Goal: Task Accomplishment & Management: Manage account settings

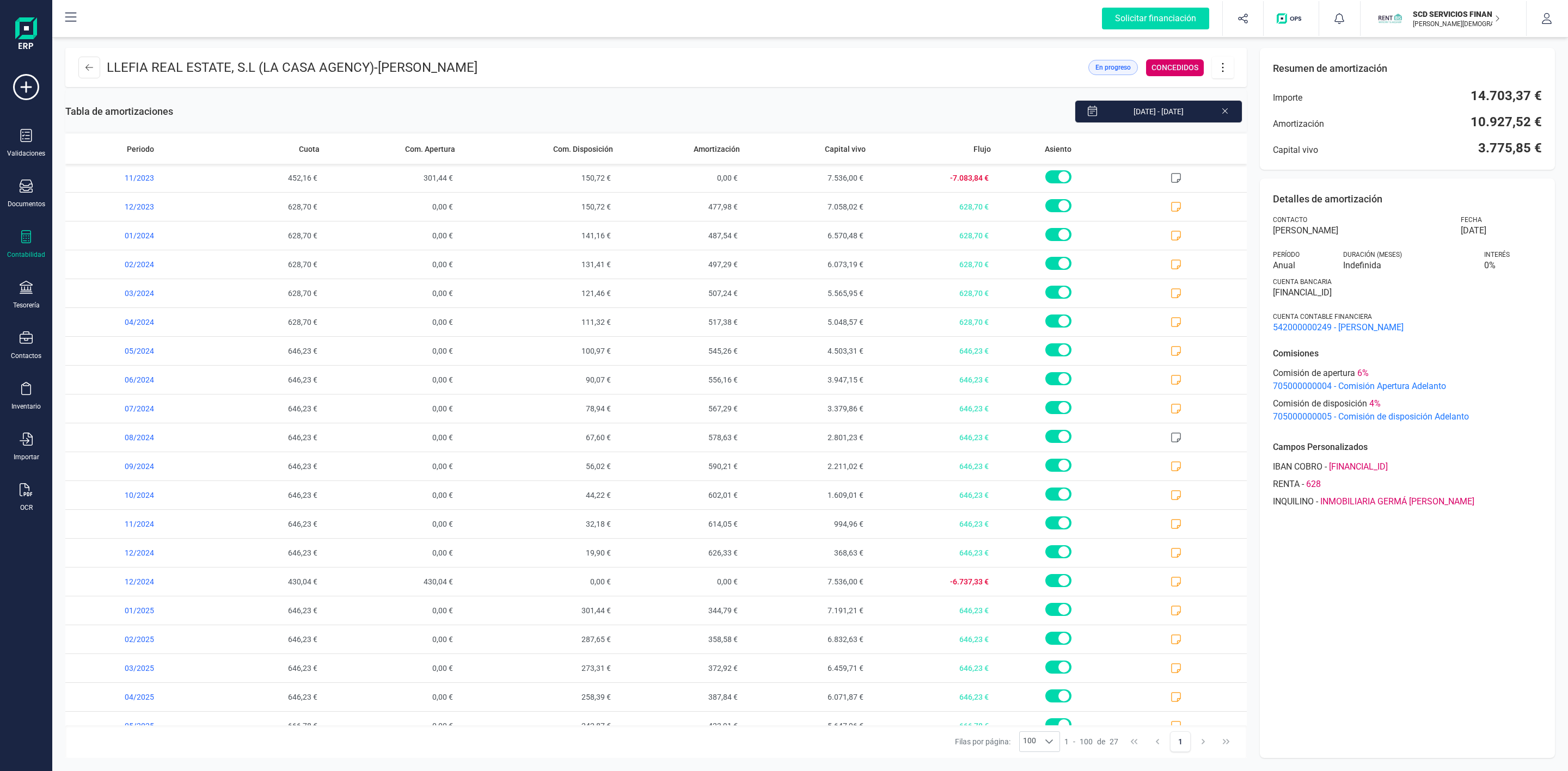
scroll to position [224, 0]
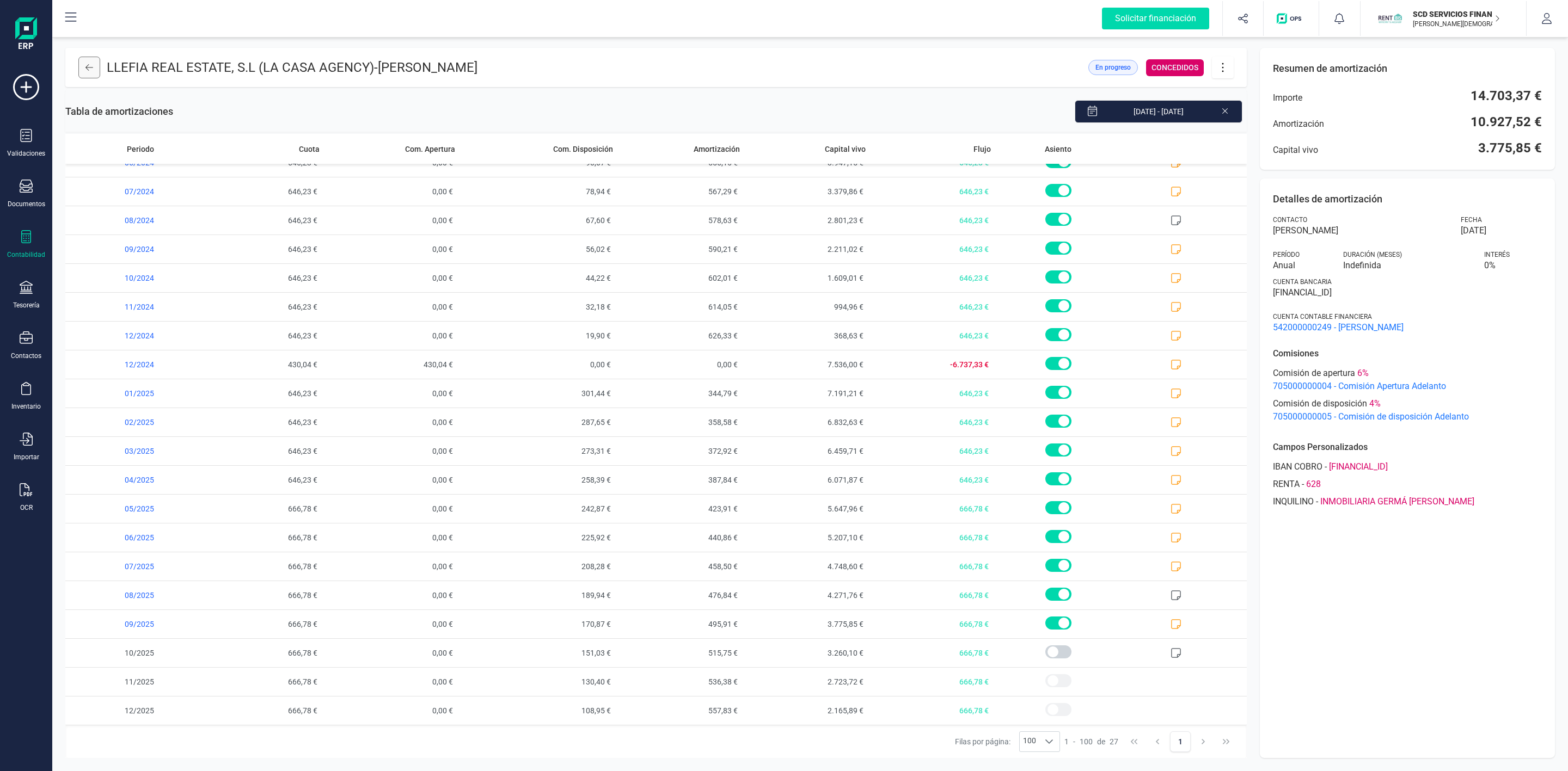
click at [94, 71] on button at bounding box center [89, 67] width 22 height 22
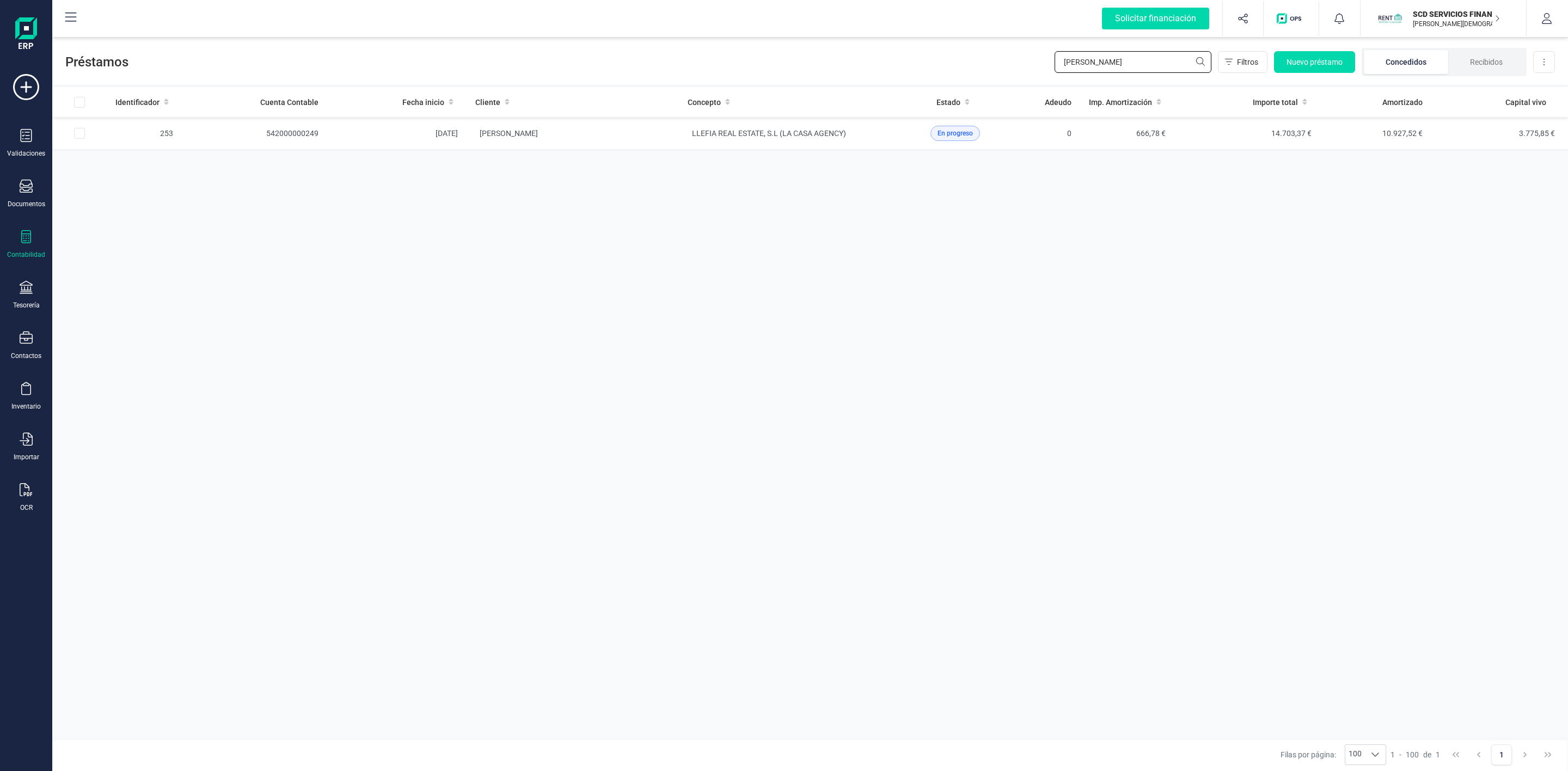
drag, startPoint x: 1119, startPoint y: 60, endPoint x: 954, endPoint y: 72, distance: 165.4
click at [958, 72] on div "Préstamos david gar Filtros Nuevo préstamo Concedidos Recibidos Descargar Excel" at bounding box center [810, 60] width 1516 height 50
type input "joaquin"
click at [641, 131] on td "[PERSON_NAME] [PERSON_NAME]" at bounding box center [572, 133] width 212 height 33
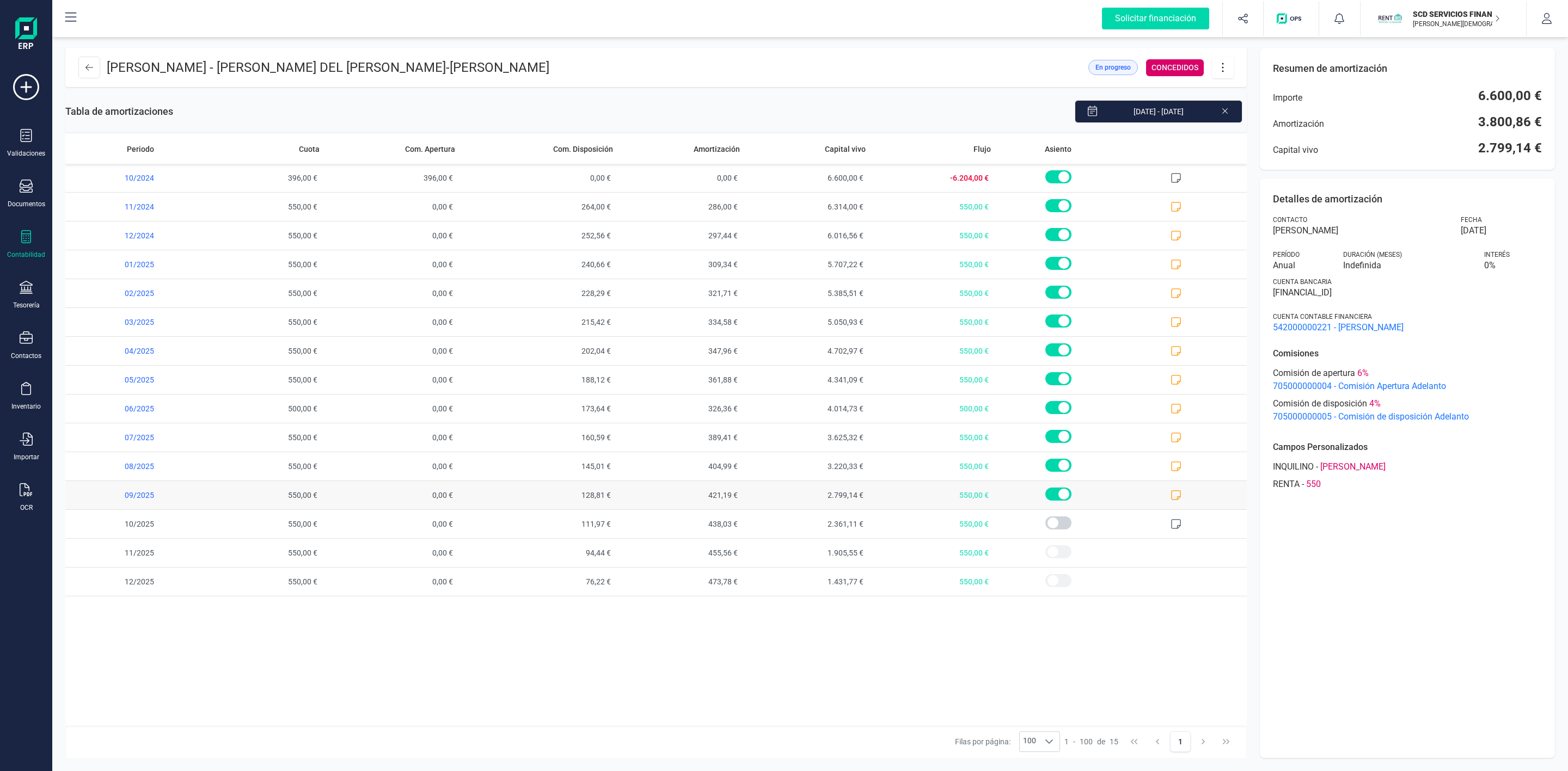
click at [1180, 495] on icon at bounding box center [1175, 495] width 10 height 10
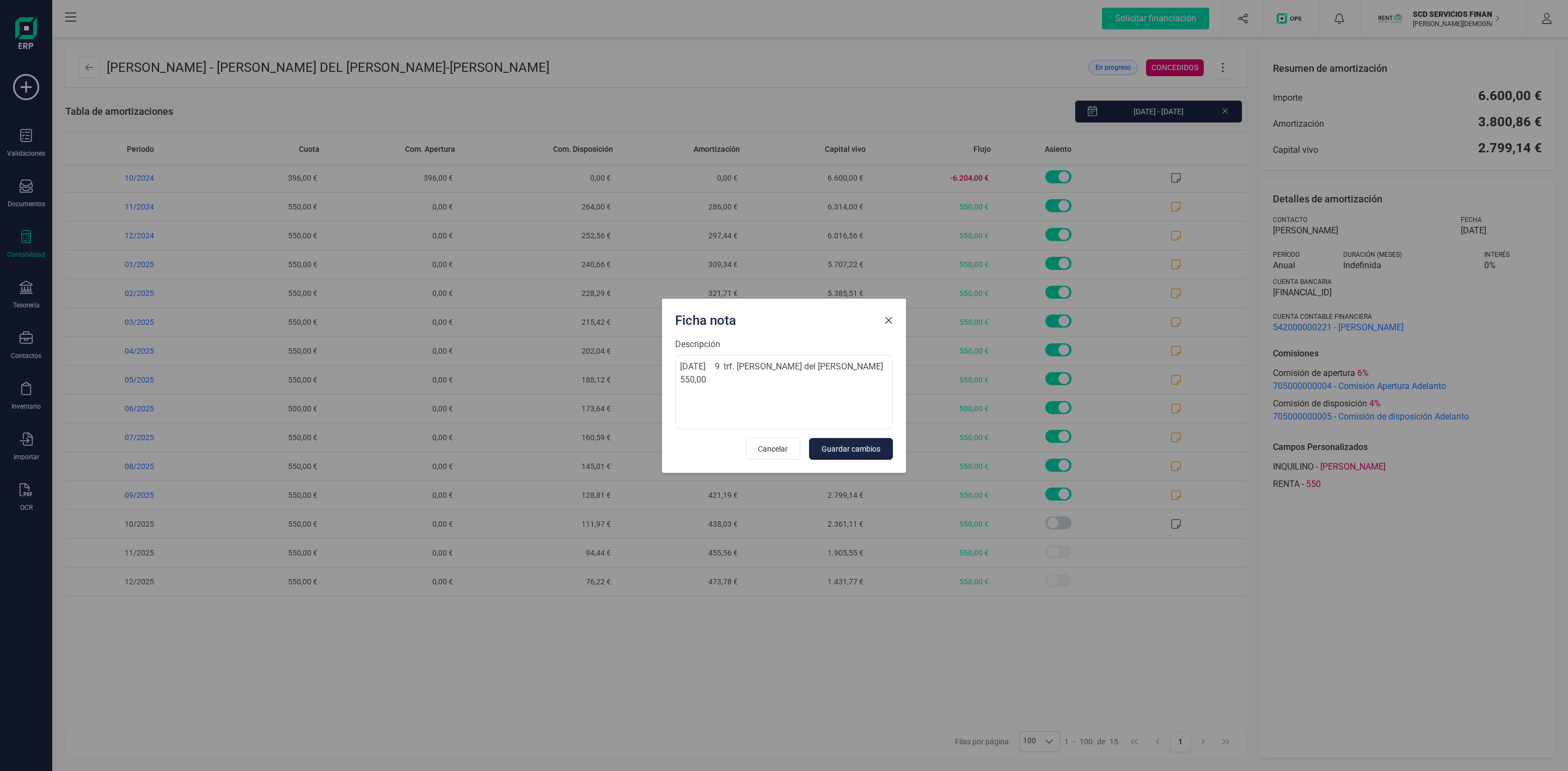
click at [887, 317] on span "Close" at bounding box center [888, 320] width 9 height 9
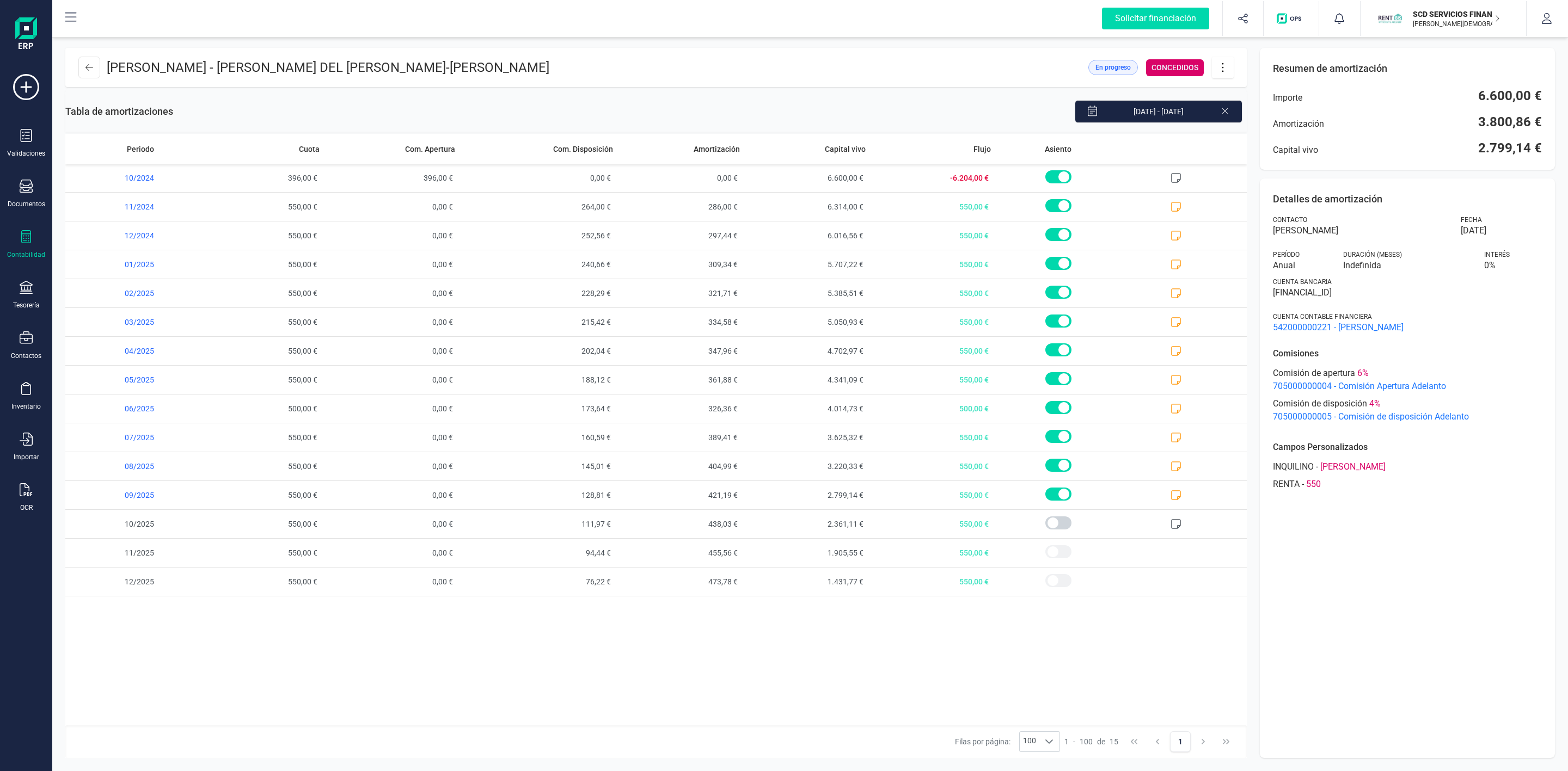
click at [1223, 111] on icon at bounding box center [1224, 109] width 9 height 10
click at [89, 70] on icon at bounding box center [89, 67] width 8 height 7
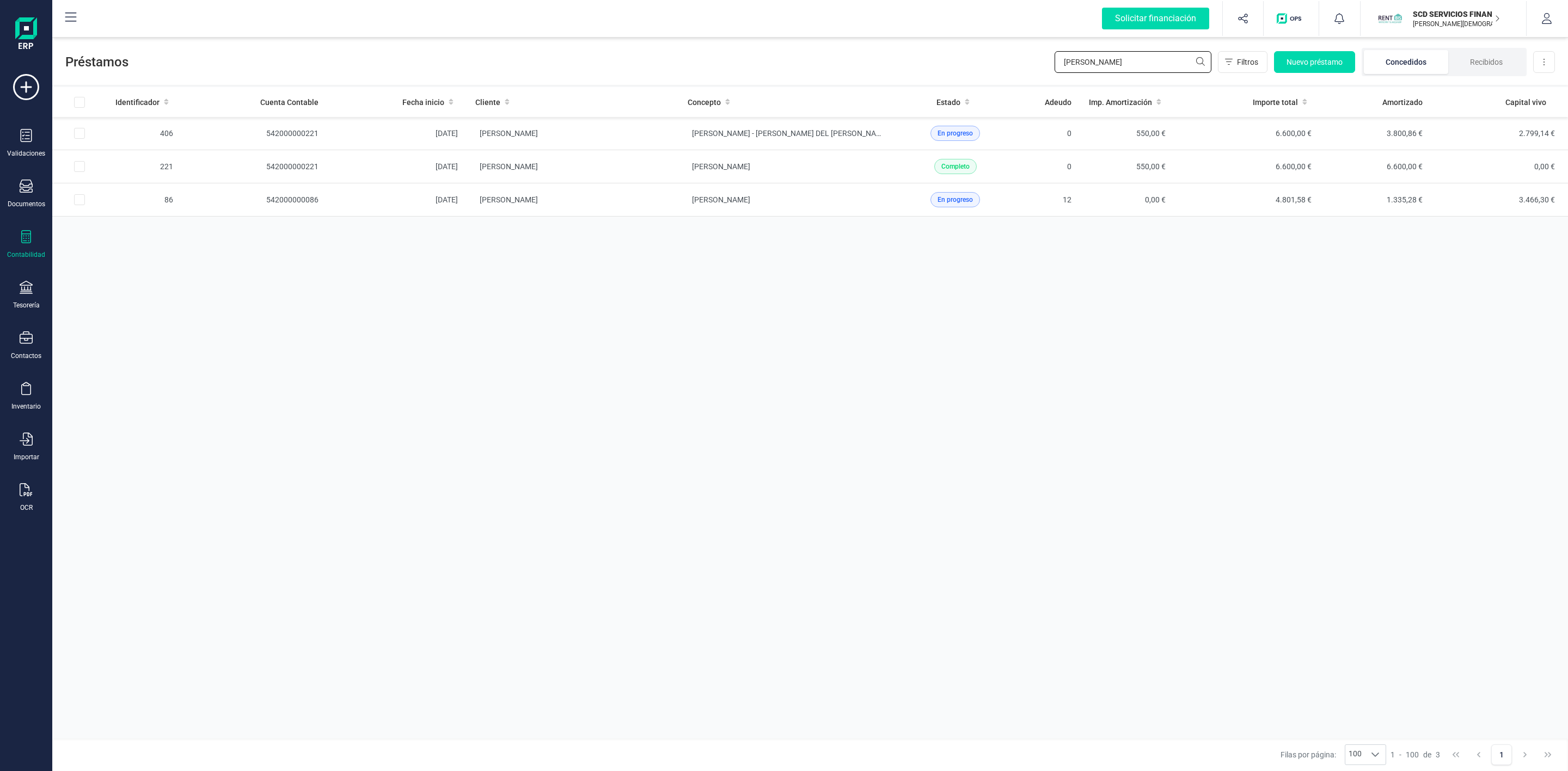
click at [982, 62] on div "Préstamos joaquin Filtros Nuevo préstamo Concedidos Recibidos Descargar Excel" at bounding box center [810, 60] width 1516 height 50
type input "benjamin"
click at [605, 139] on td "BENJAMIN SUAREZ MONROY" at bounding box center [572, 133] width 212 height 33
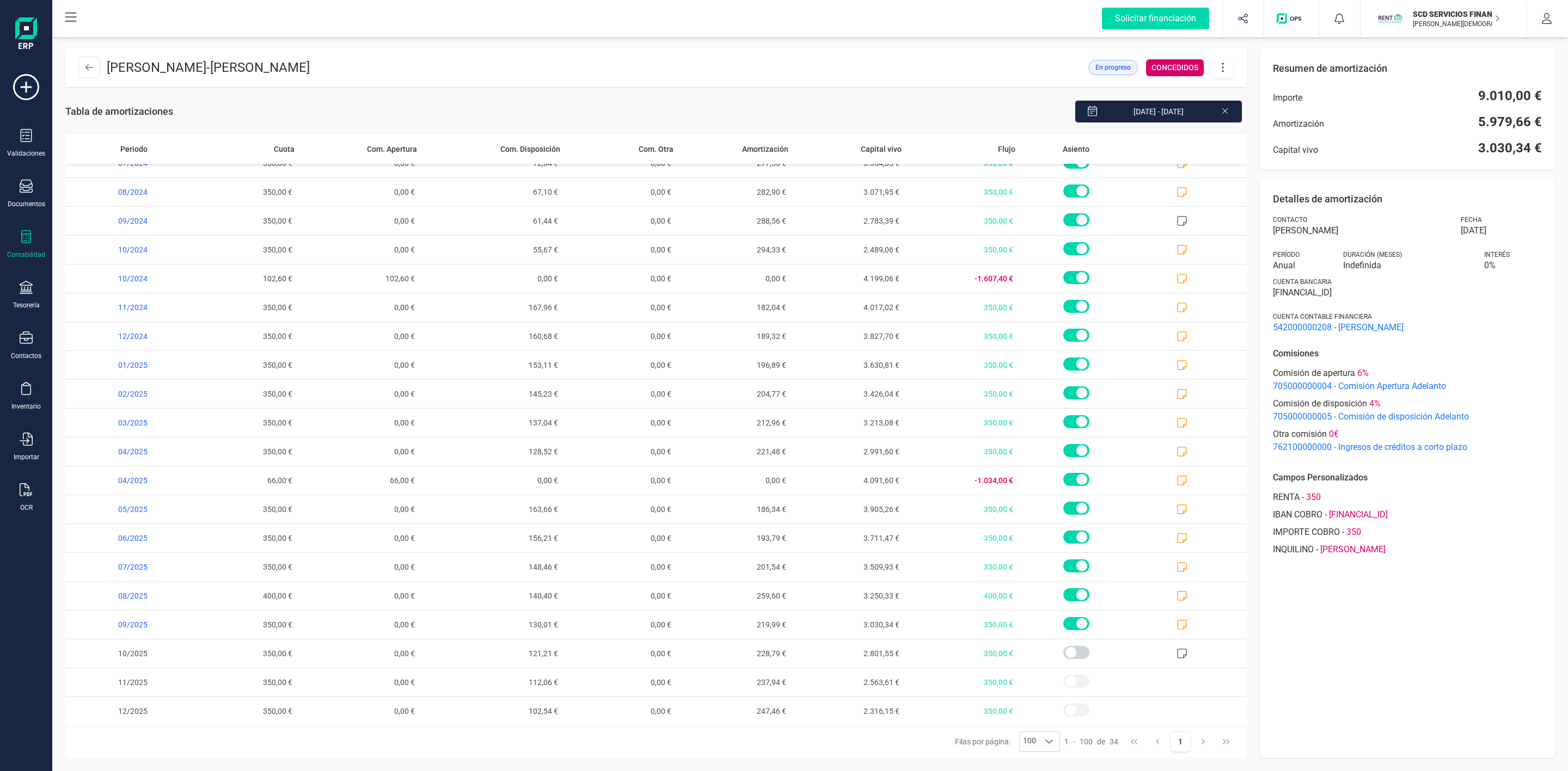
scroll to position [427, 0]
click at [92, 69] on icon at bounding box center [89, 67] width 8 height 9
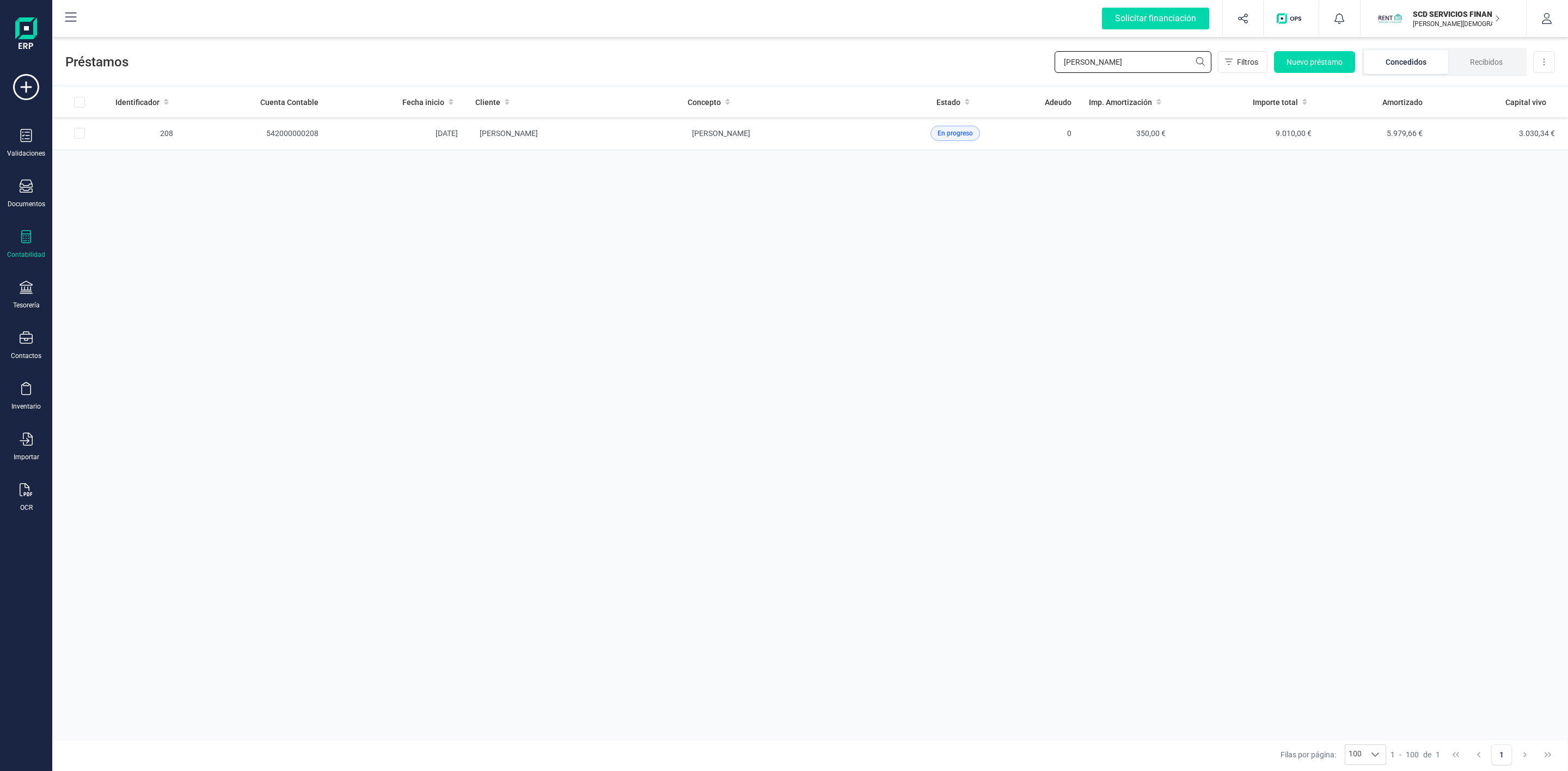
click at [1032, 52] on div "Préstamos benjamin Filtros Nuevo préstamo Concedidos Recibidos Descargar Excel" at bounding box center [810, 60] width 1516 height 50
type input "castille"
click at [647, 127] on td "MARIA ISABEL CASTILLEJO HIDALGO" at bounding box center [572, 133] width 212 height 33
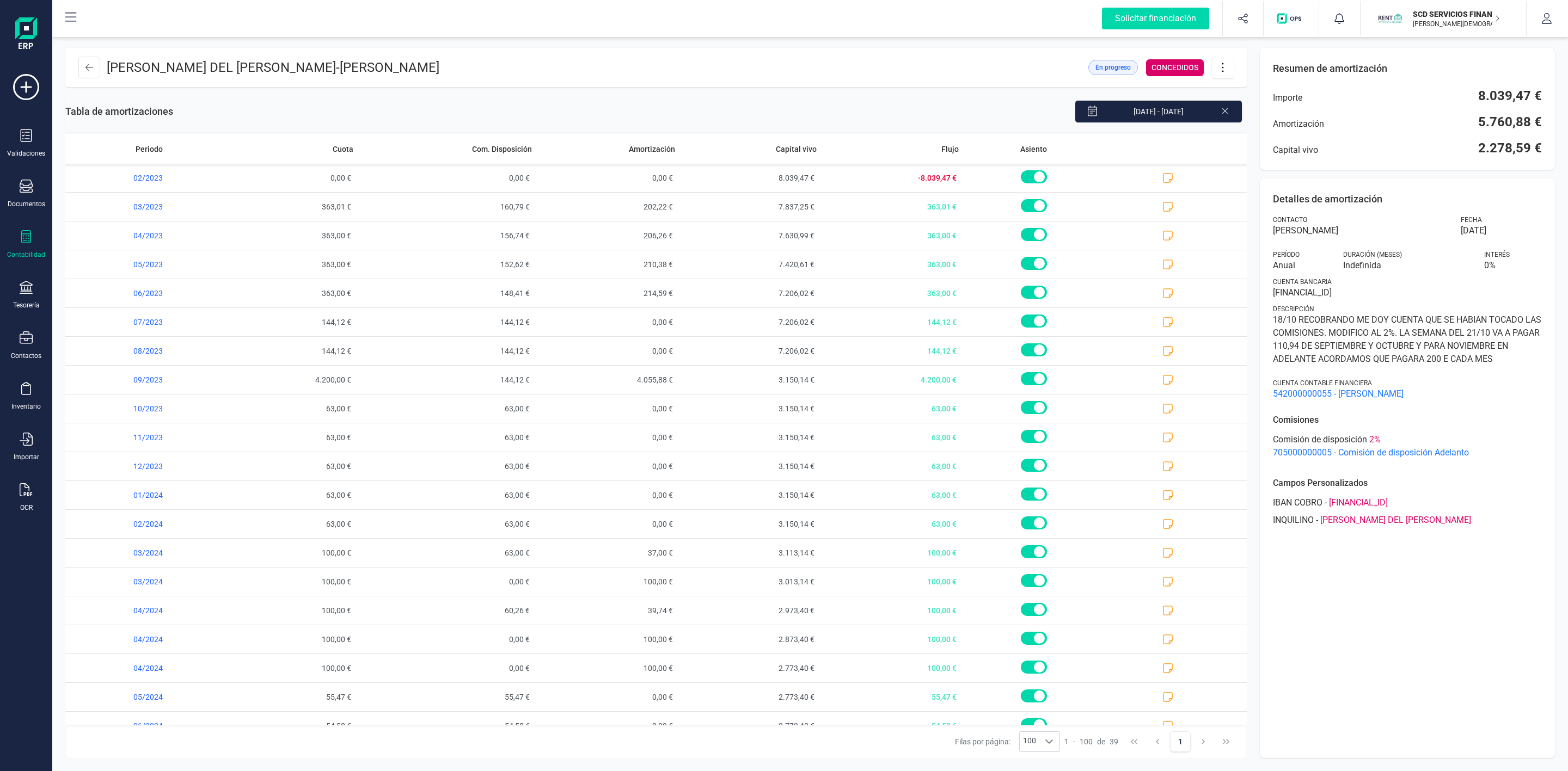
click at [1210, 74] on div "En progreso CONCEDIDOS" at bounding box center [1161, 67] width 146 height 22
click at [1219, 71] on icon at bounding box center [1222, 68] width 21 height 12
click at [1244, 91] on link "Editar préstamo" at bounding box center [1277, 100] width 130 height 22
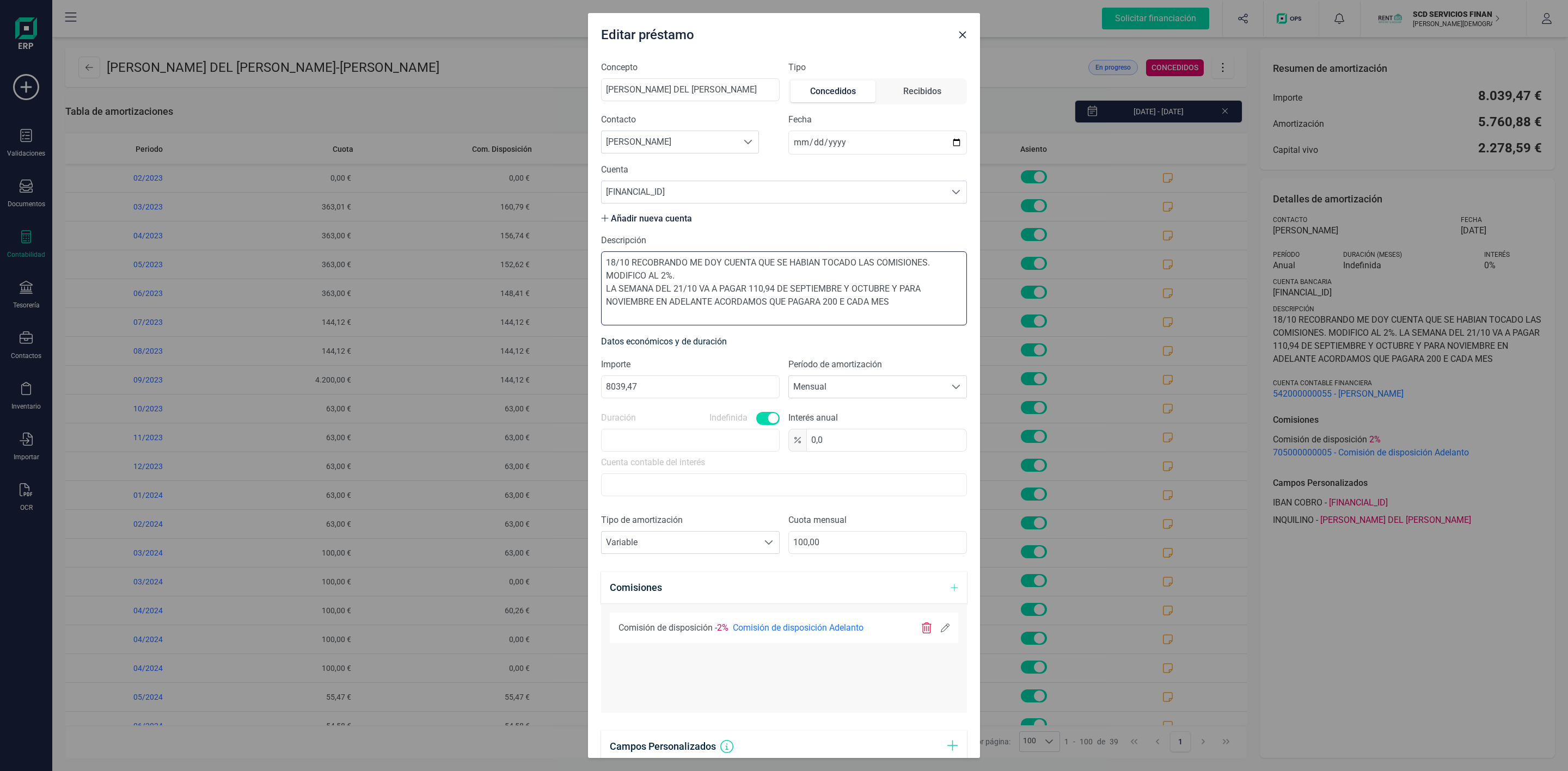
drag, startPoint x: 908, startPoint y: 308, endPoint x: 586, endPoint y: 257, distance: 326.0
click at [586, 257] on div "Editar préstamo Concepto MARIA DEL CARMEN PADILLA MARTIN Tipo Concedidos Recibi…" at bounding box center [784, 386] width 1568 height 771
drag, startPoint x: 797, startPoint y: 283, endPoint x: 787, endPoint y: 291, distance: 12.8
click at [787, 291] on textarea "30/09/2025 Según los acuerdos que llegamos en septiembre para los clientes que …" at bounding box center [784, 288] width 366 height 74
drag, startPoint x: 785, startPoint y: 291, endPoint x: 761, endPoint y: 342, distance: 56.4
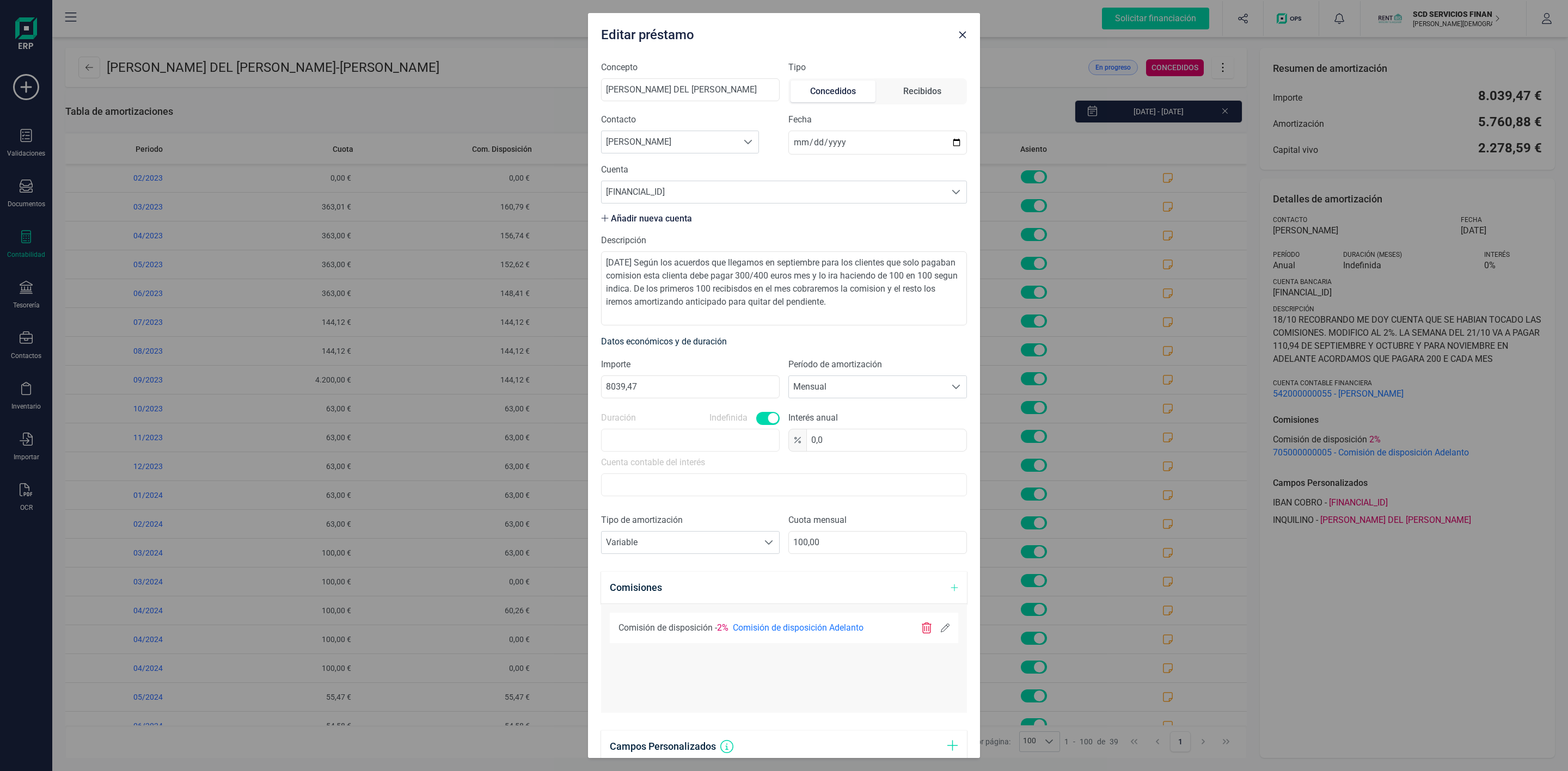
click at [751, 349] on h6 "Datos económicos y de duración" at bounding box center [784, 342] width 366 height 15
click at [795, 294] on textarea "30/09/2025 Según los acuerdos que llegamos en septiembre para los clientes que …" at bounding box center [784, 288] width 366 height 74
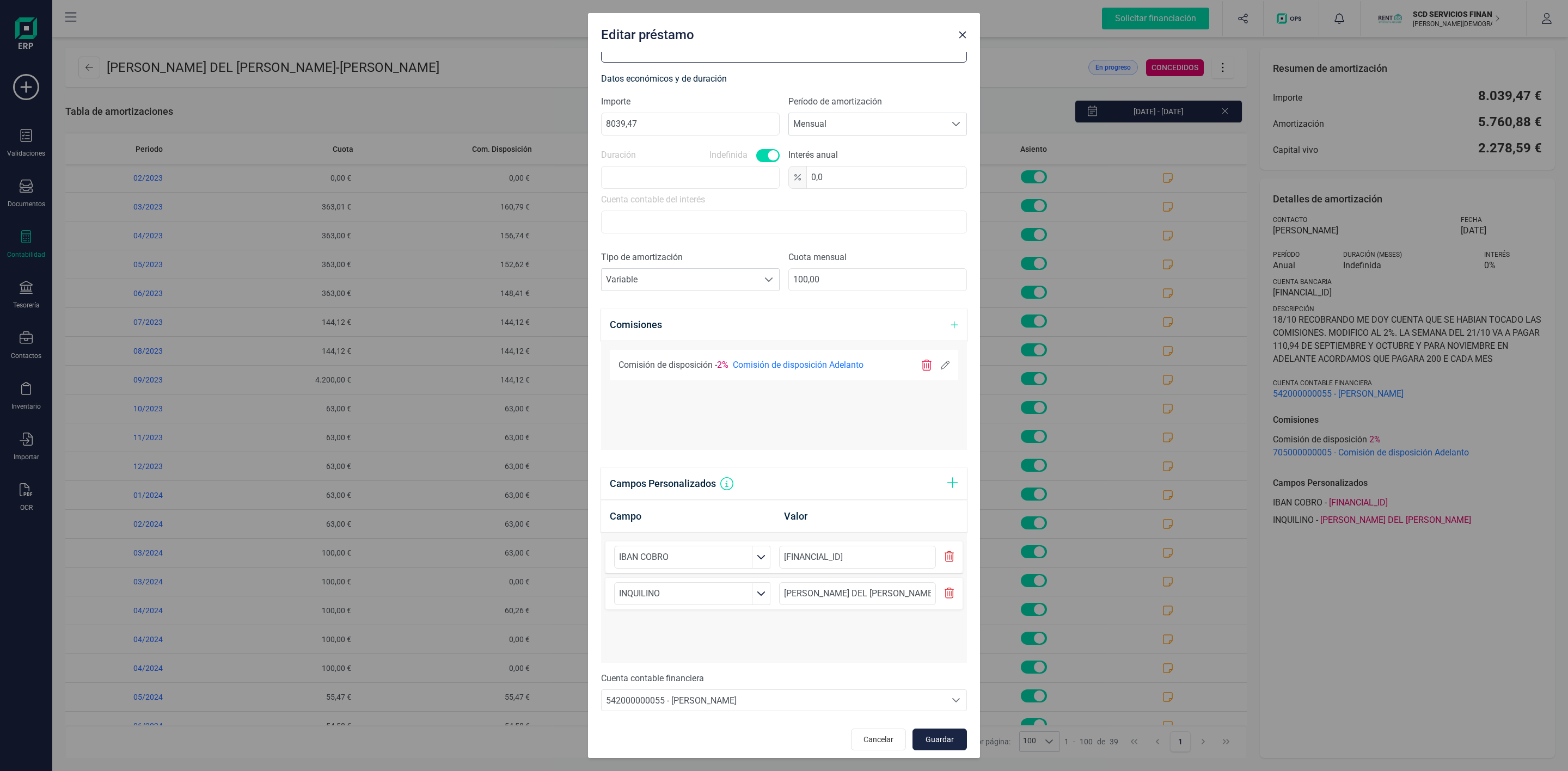
scroll to position [271, 0]
type textarea "30/09/2025 Según los acuerdos que llegamos en septiembre para los clientes que …"
click at [930, 739] on span "Guardar" at bounding box center [940, 734] width 30 height 10
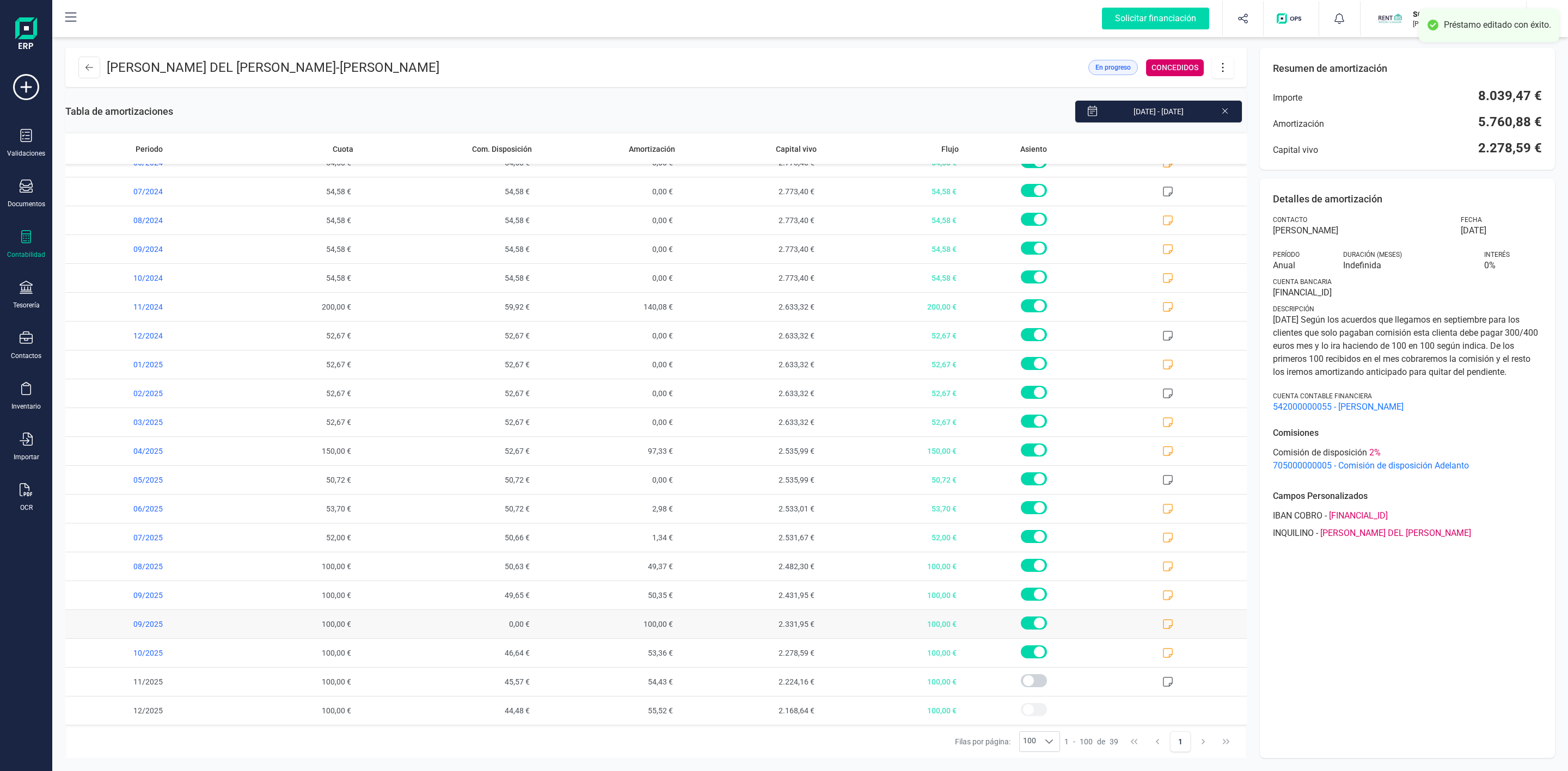
scroll to position [573, 0]
click at [89, 69] on icon at bounding box center [89, 67] width 8 height 9
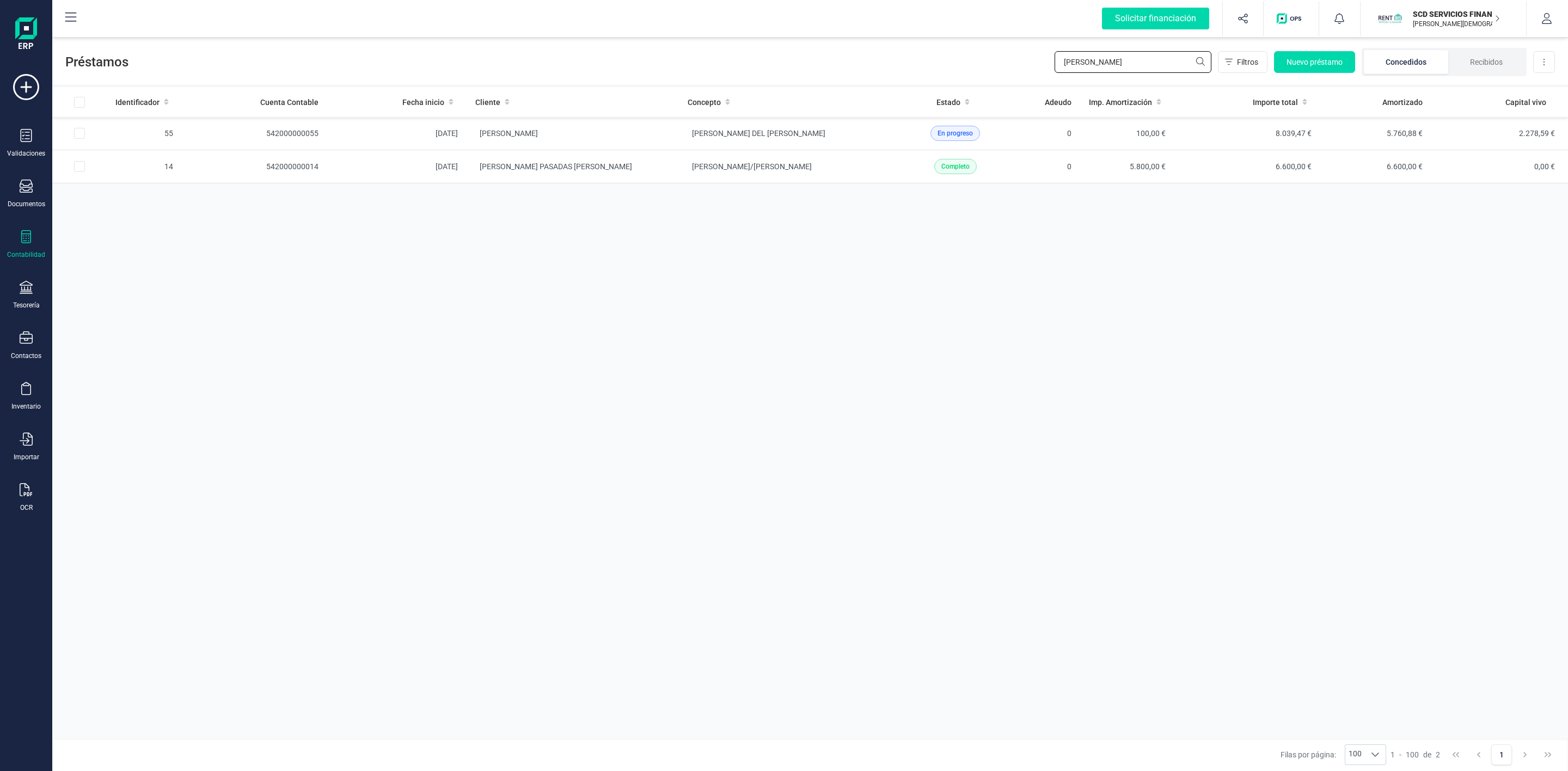
click at [1031, 64] on div "Préstamos castille Filtros Nuevo préstamo Concedidos Recibidos Descargar Excel" at bounding box center [810, 60] width 1516 height 50
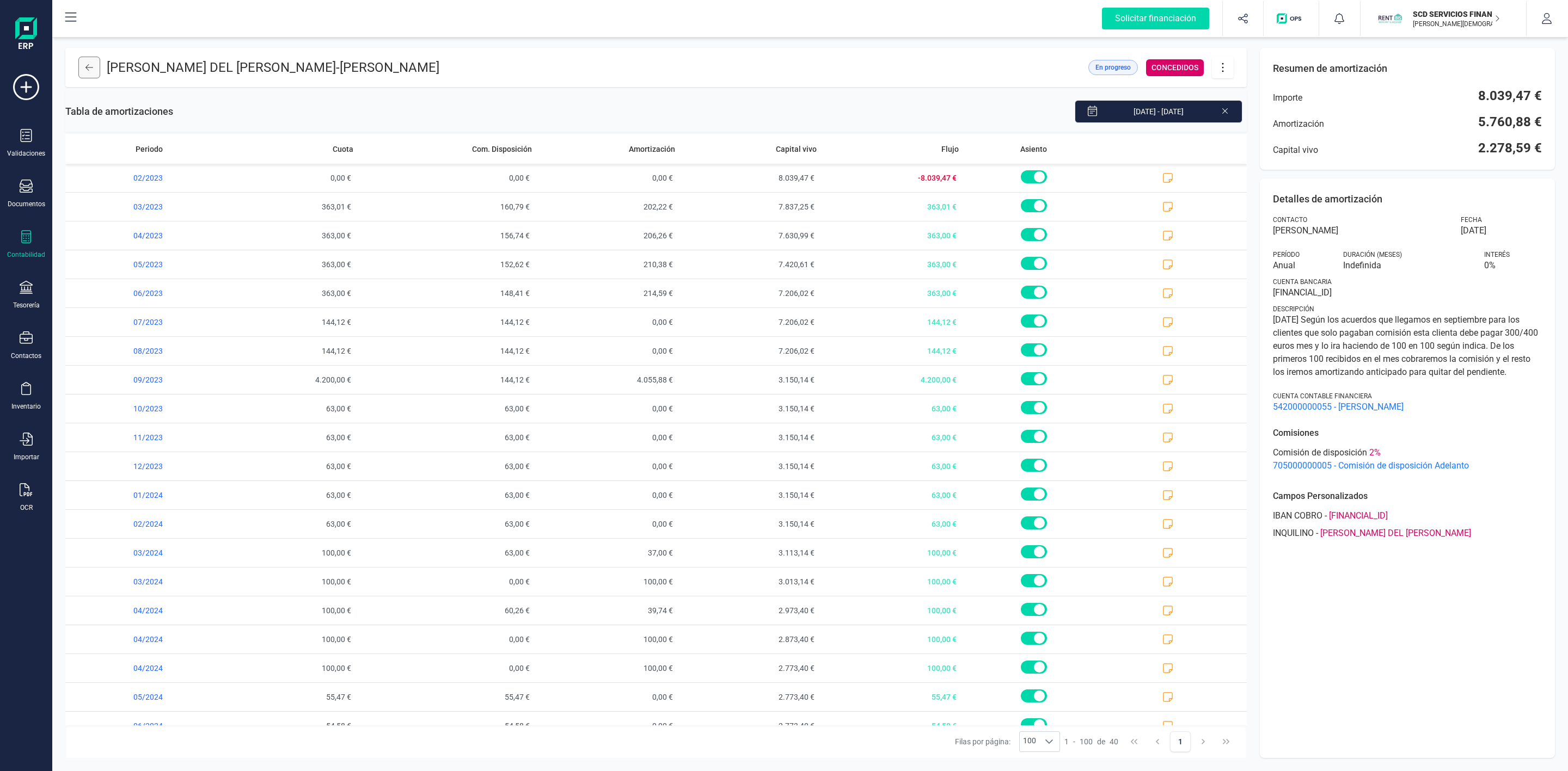
click at [78, 62] on button at bounding box center [89, 67] width 22 height 22
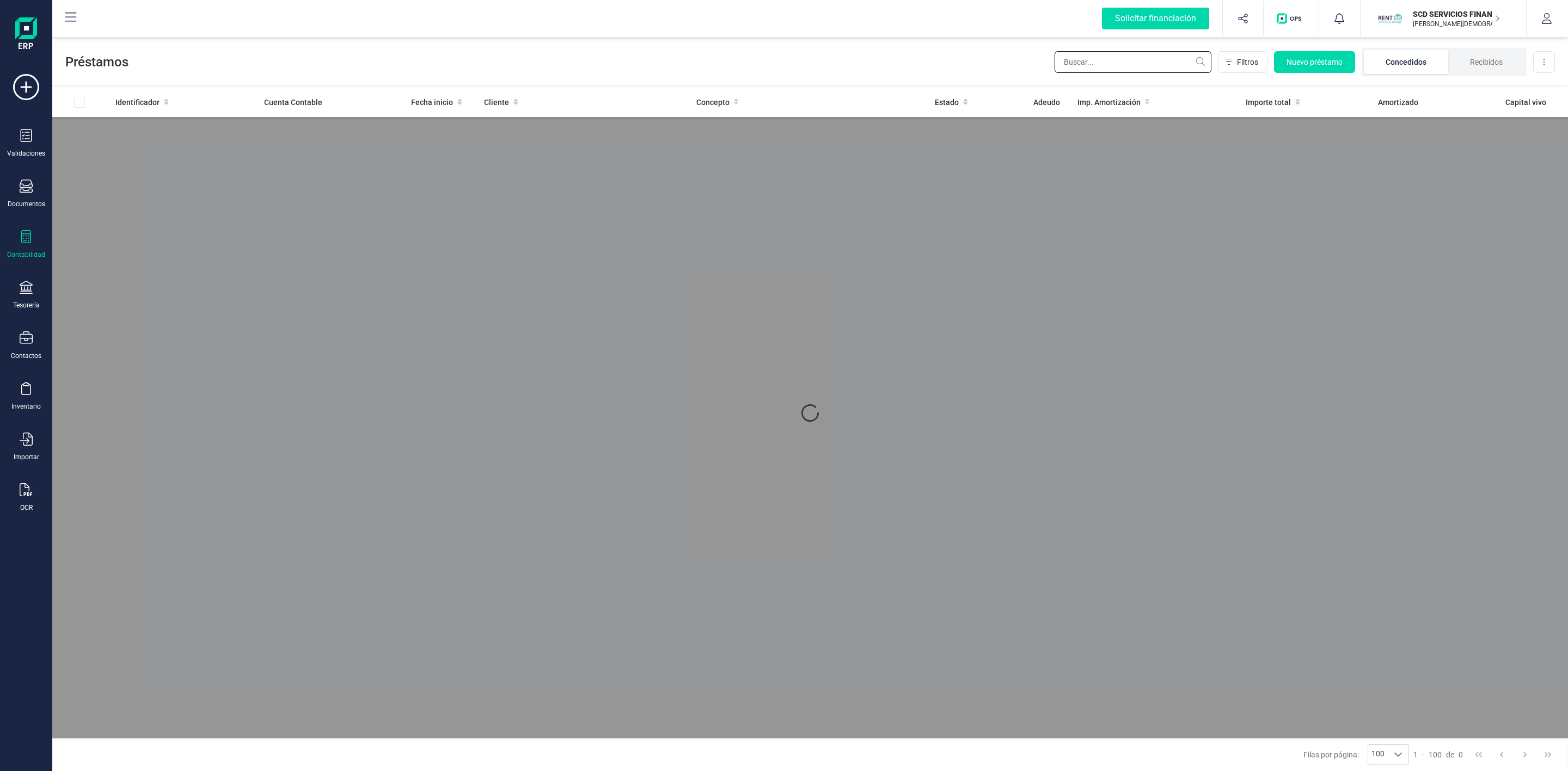
click at [1116, 63] on input "text" at bounding box center [1133, 62] width 157 height 22
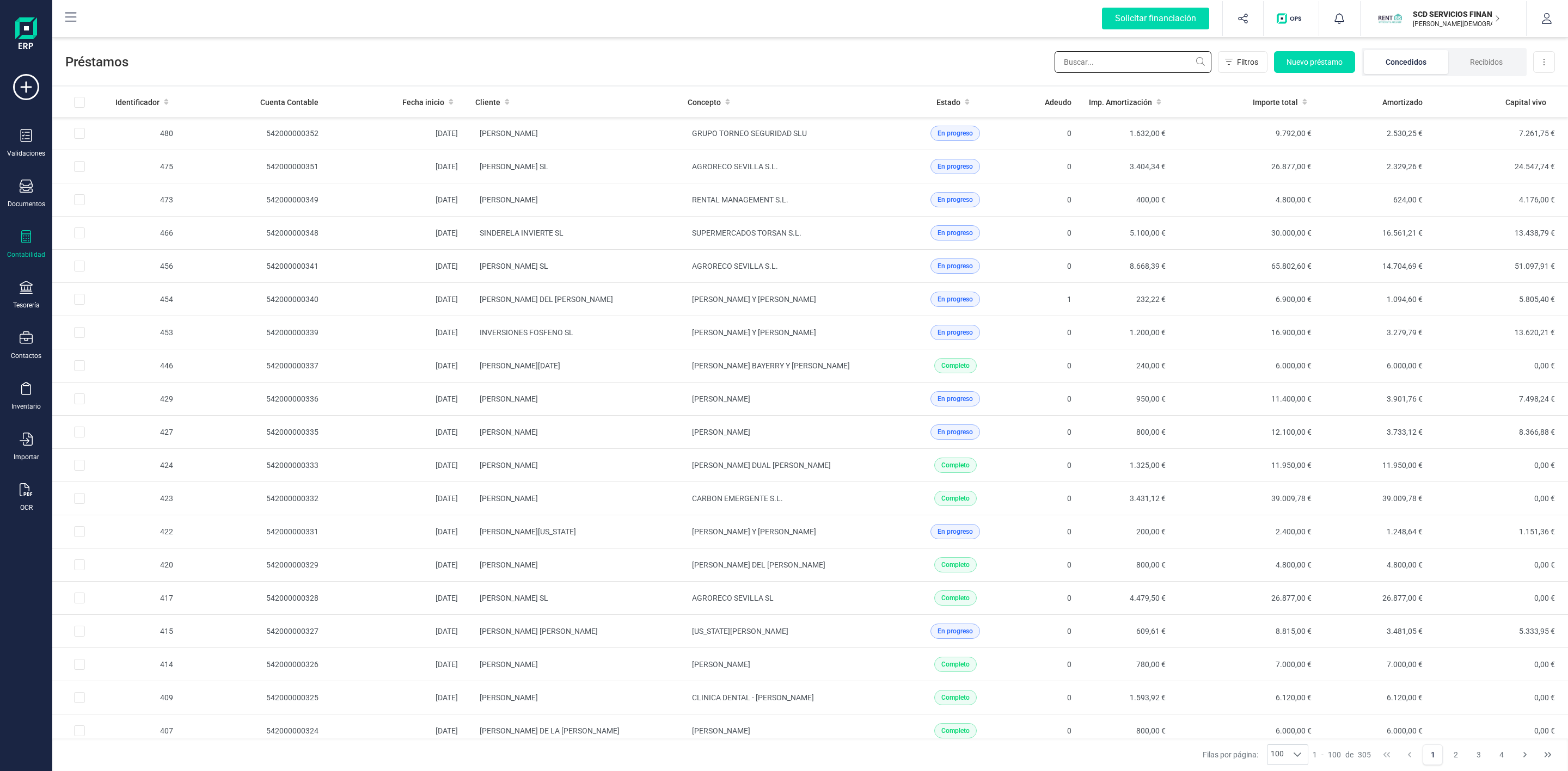
click at [1111, 61] on input "text" at bounding box center [1133, 62] width 157 height 22
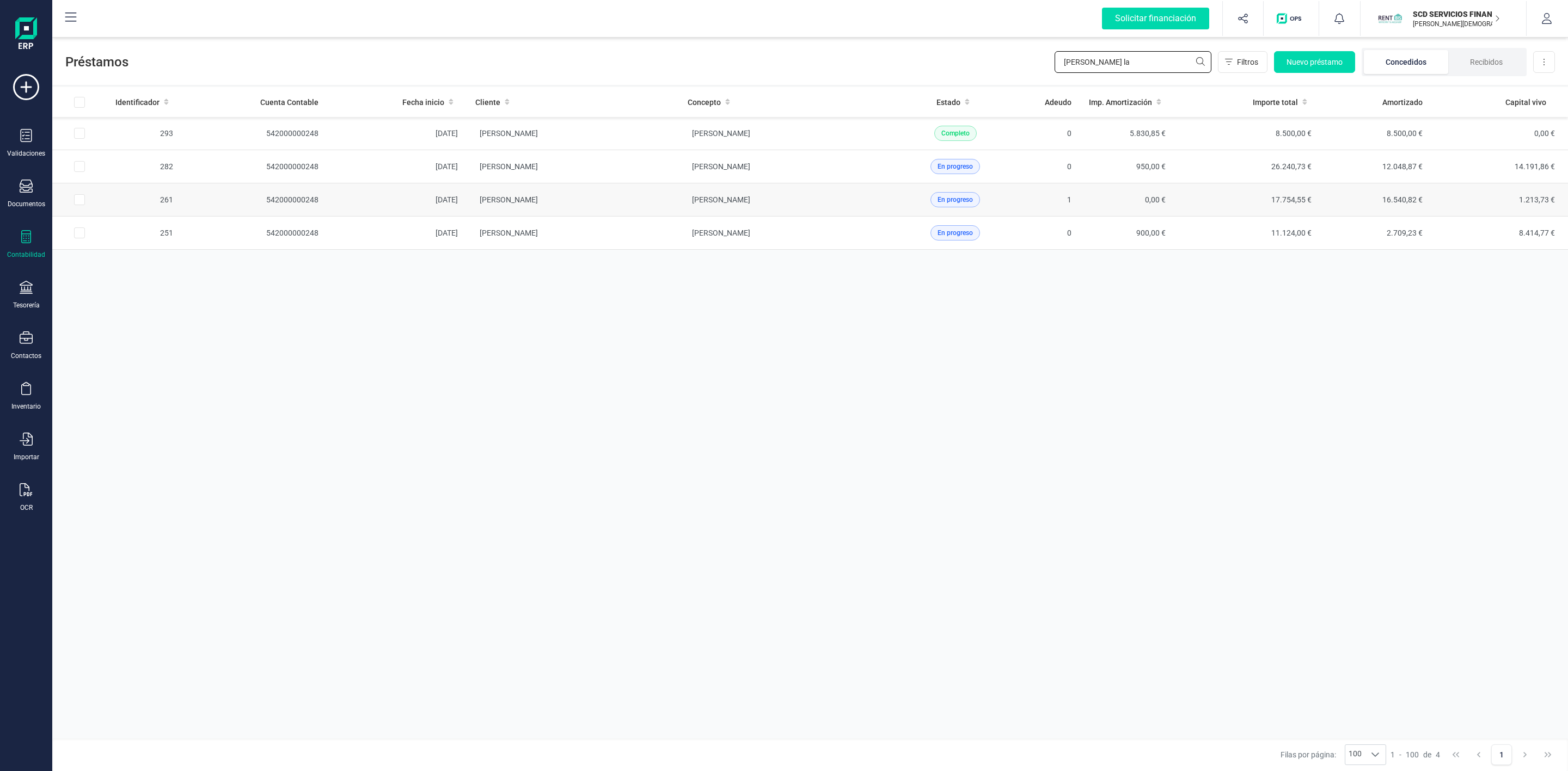
type input "[PERSON_NAME] la"
click at [650, 201] on td "[PERSON_NAME]" at bounding box center [572, 200] width 212 height 33
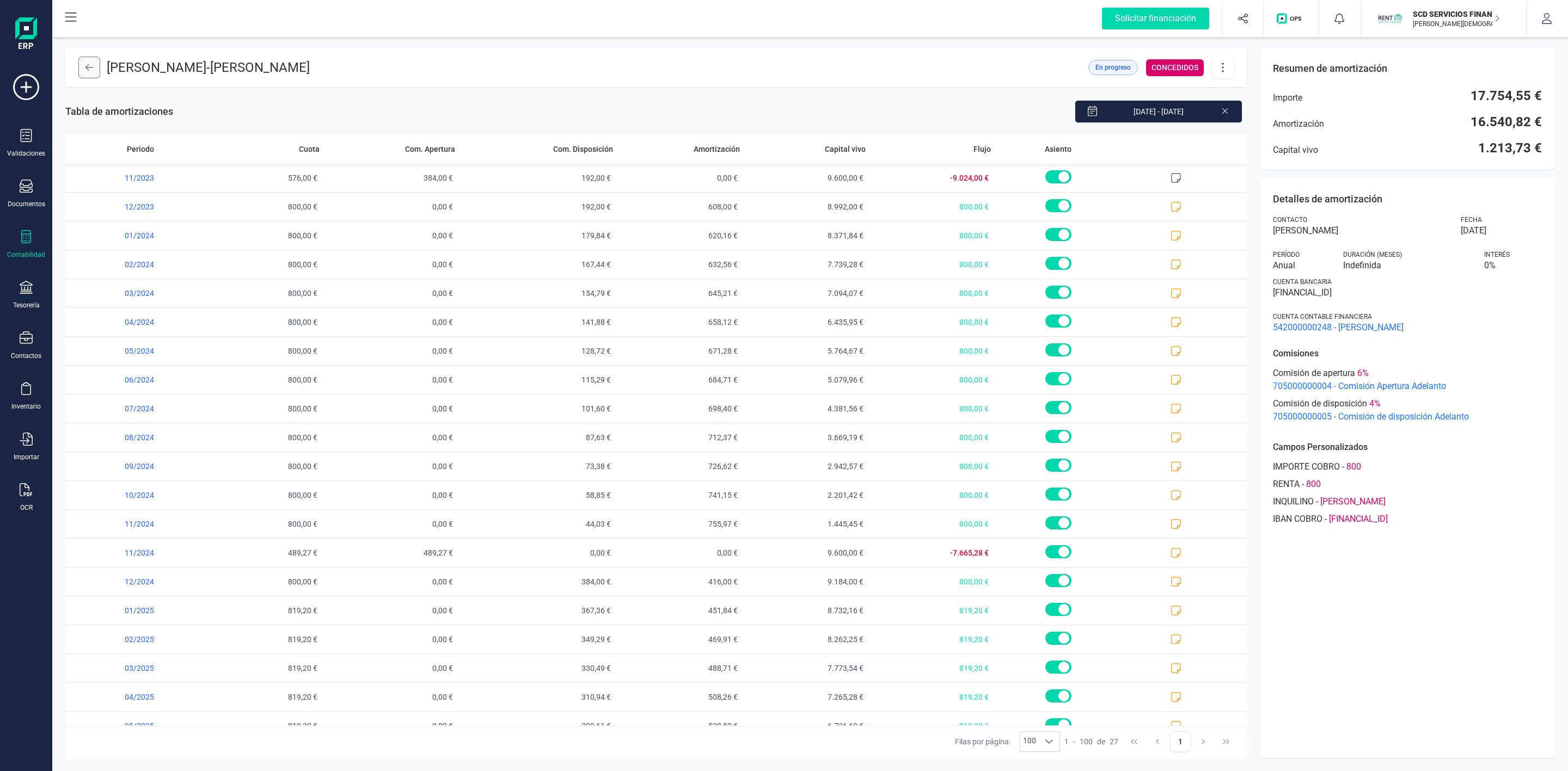
click at [93, 70] on button at bounding box center [89, 67] width 22 height 22
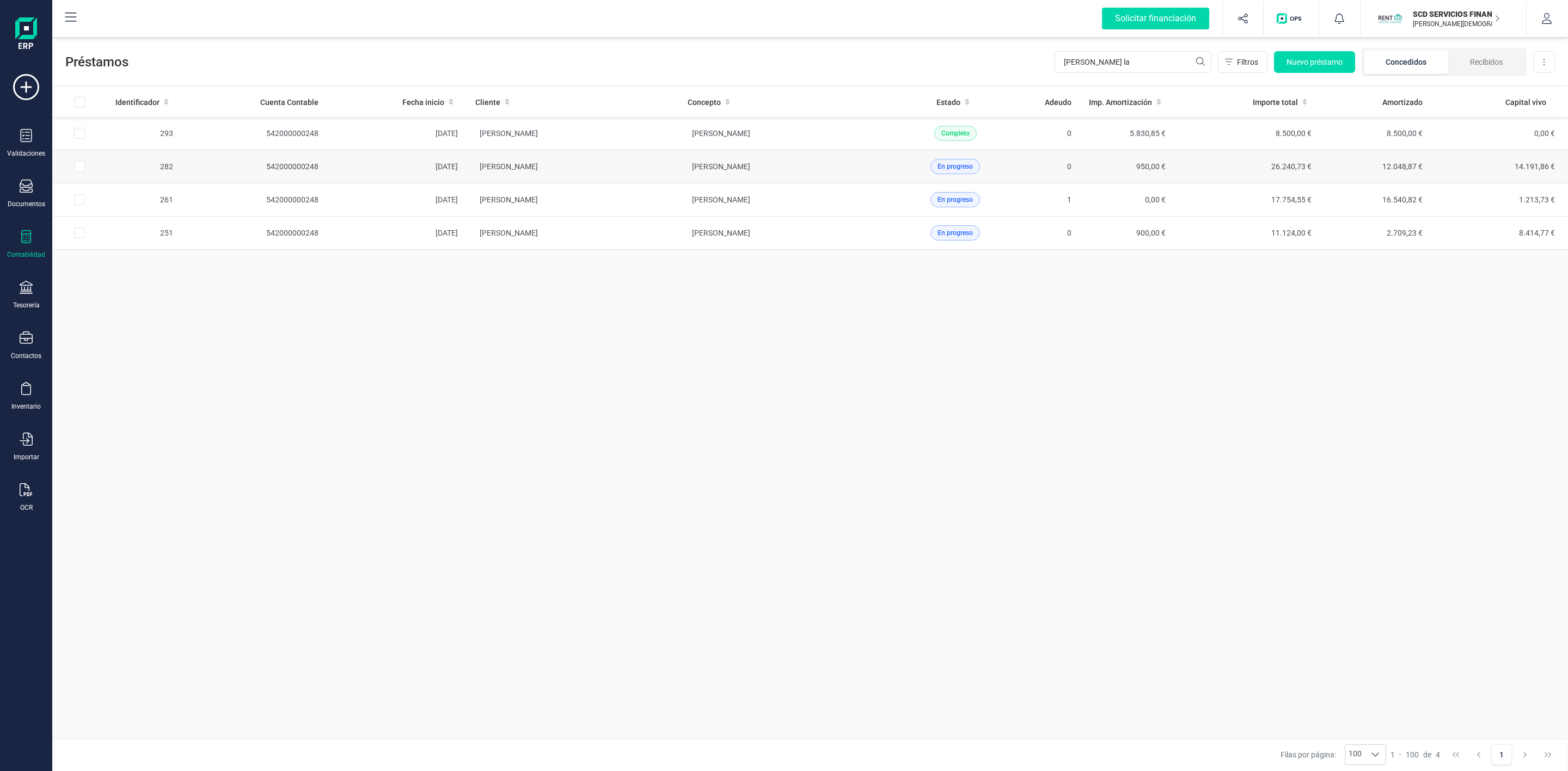
click at [639, 176] on td "[PERSON_NAME]" at bounding box center [572, 167] width 212 height 33
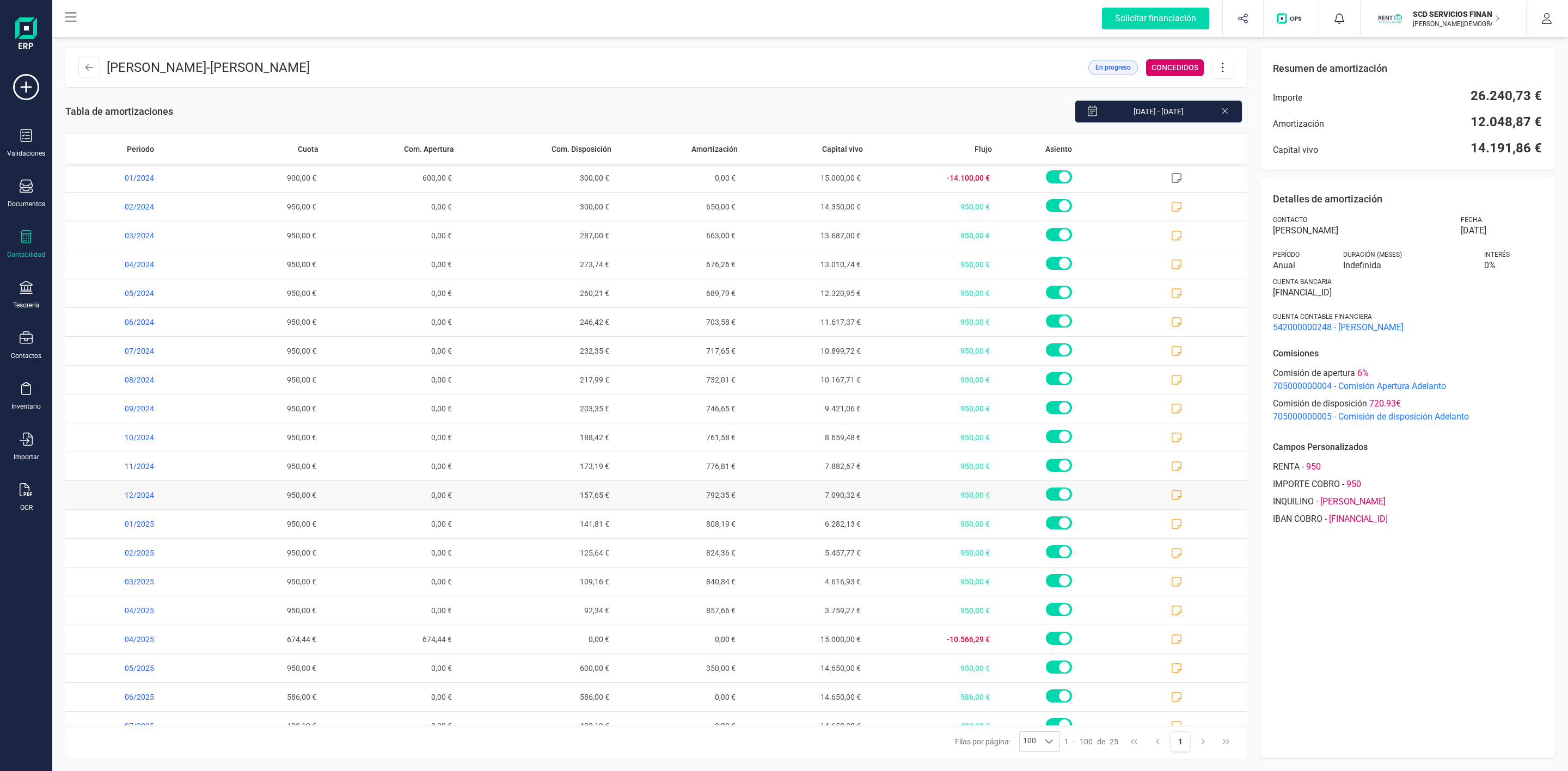
scroll to position [166, 0]
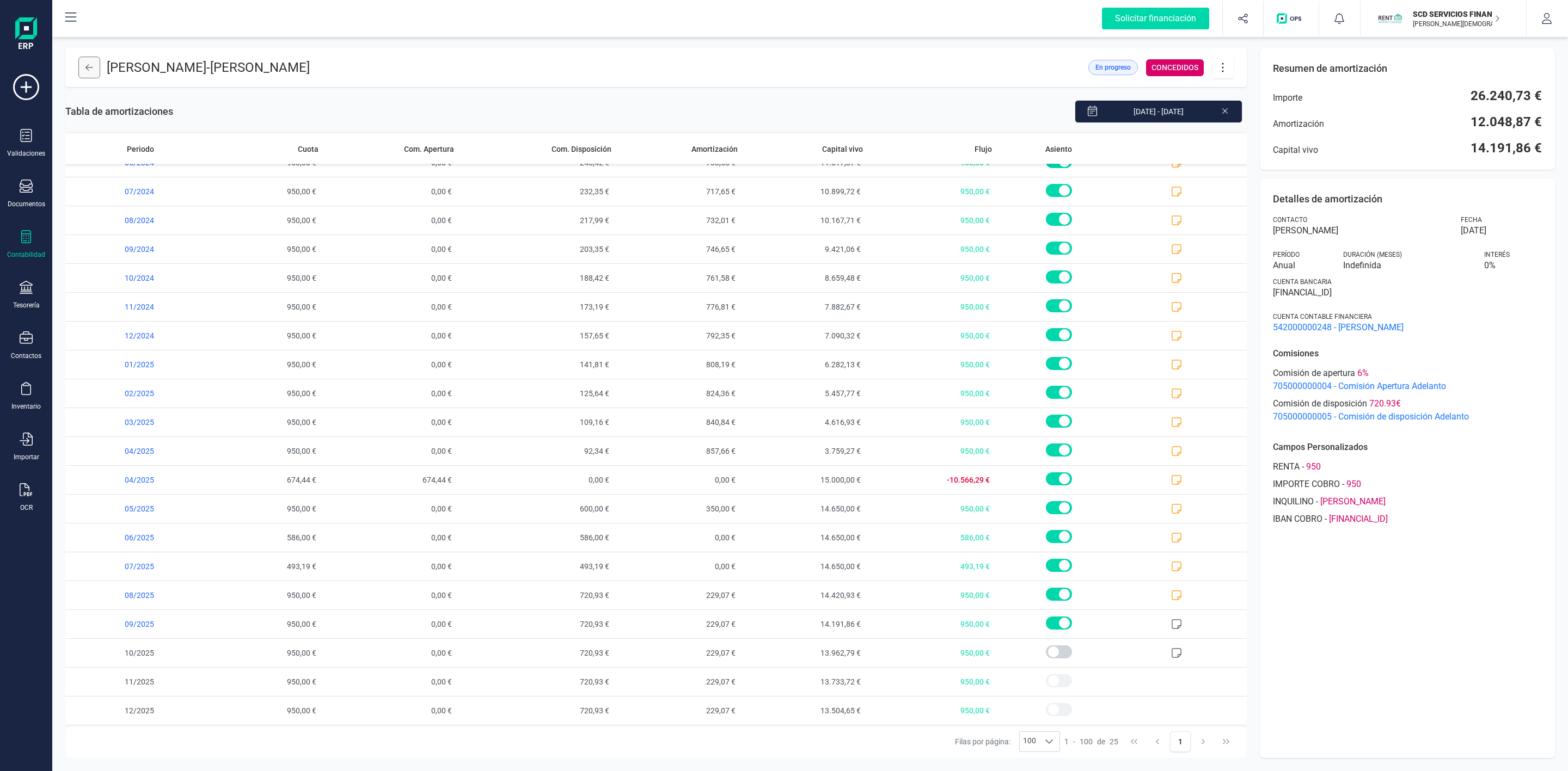
click at [89, 69] on icon at bounding box center [89, 67] width 8 height 9
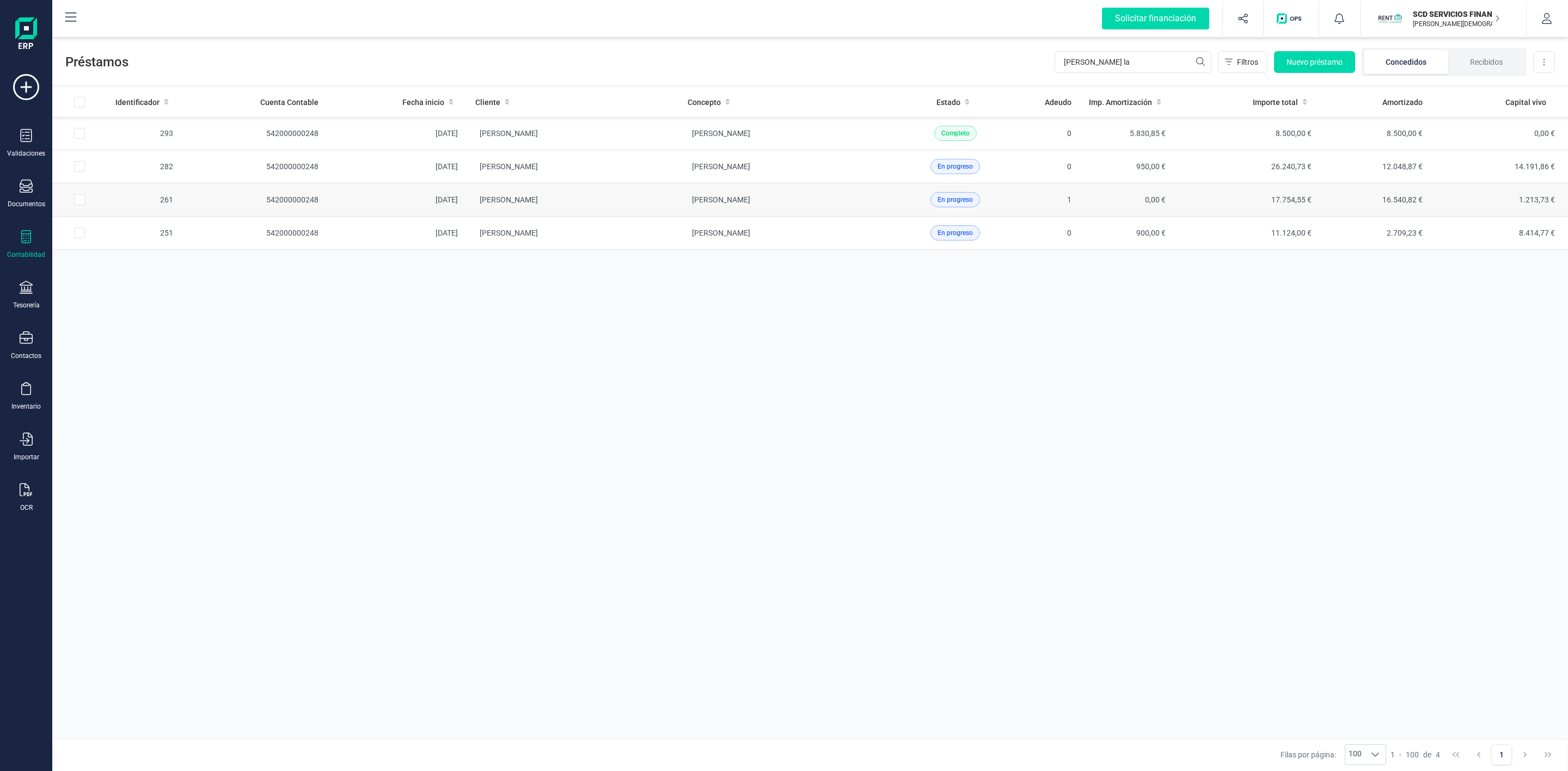
click at [851, 206] on td "[PERSON_NAME] [PERSON_NAME]" at bounding box center [784, 200] width 212 height 33
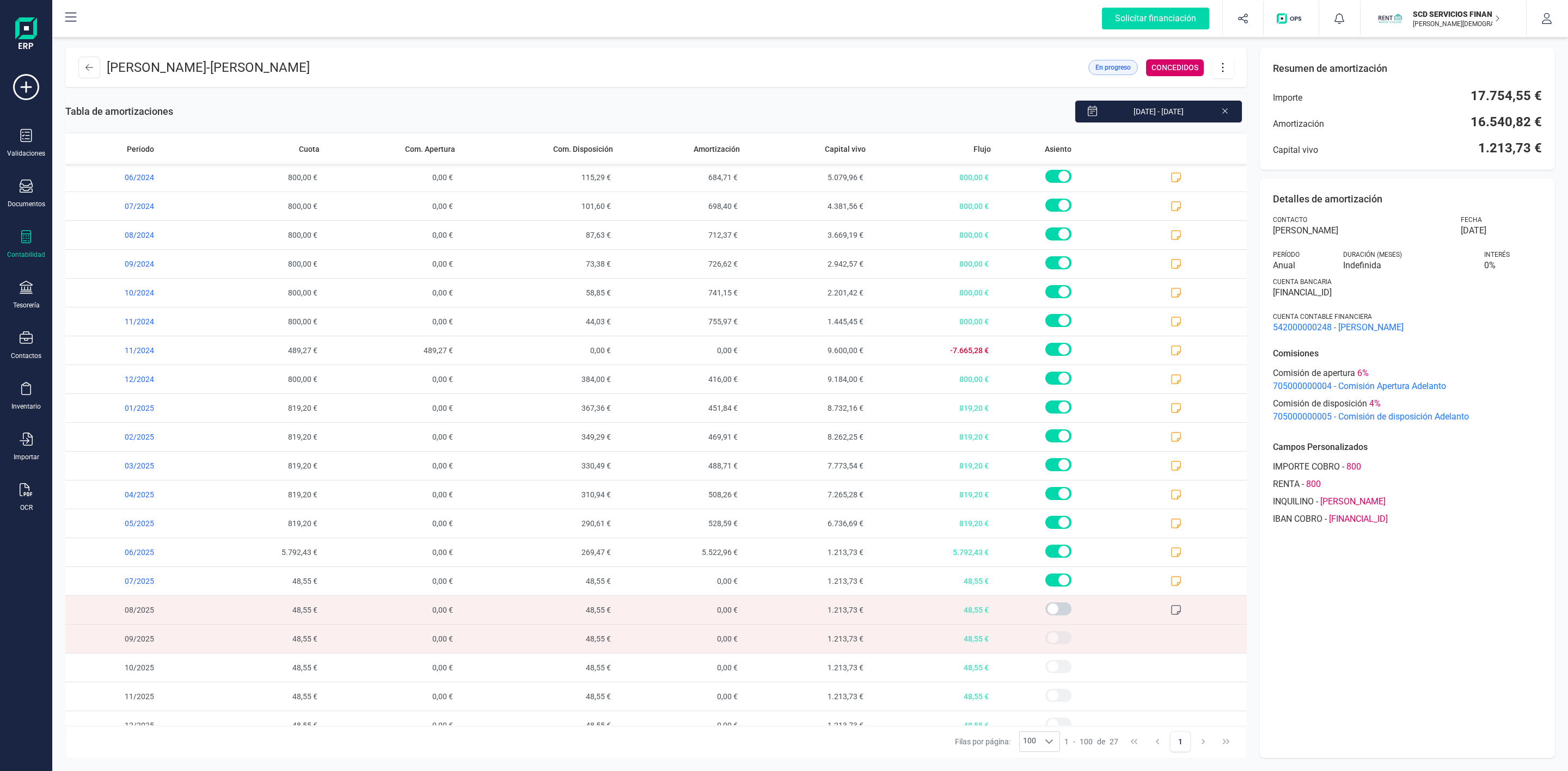
scroll to position [224, 0]
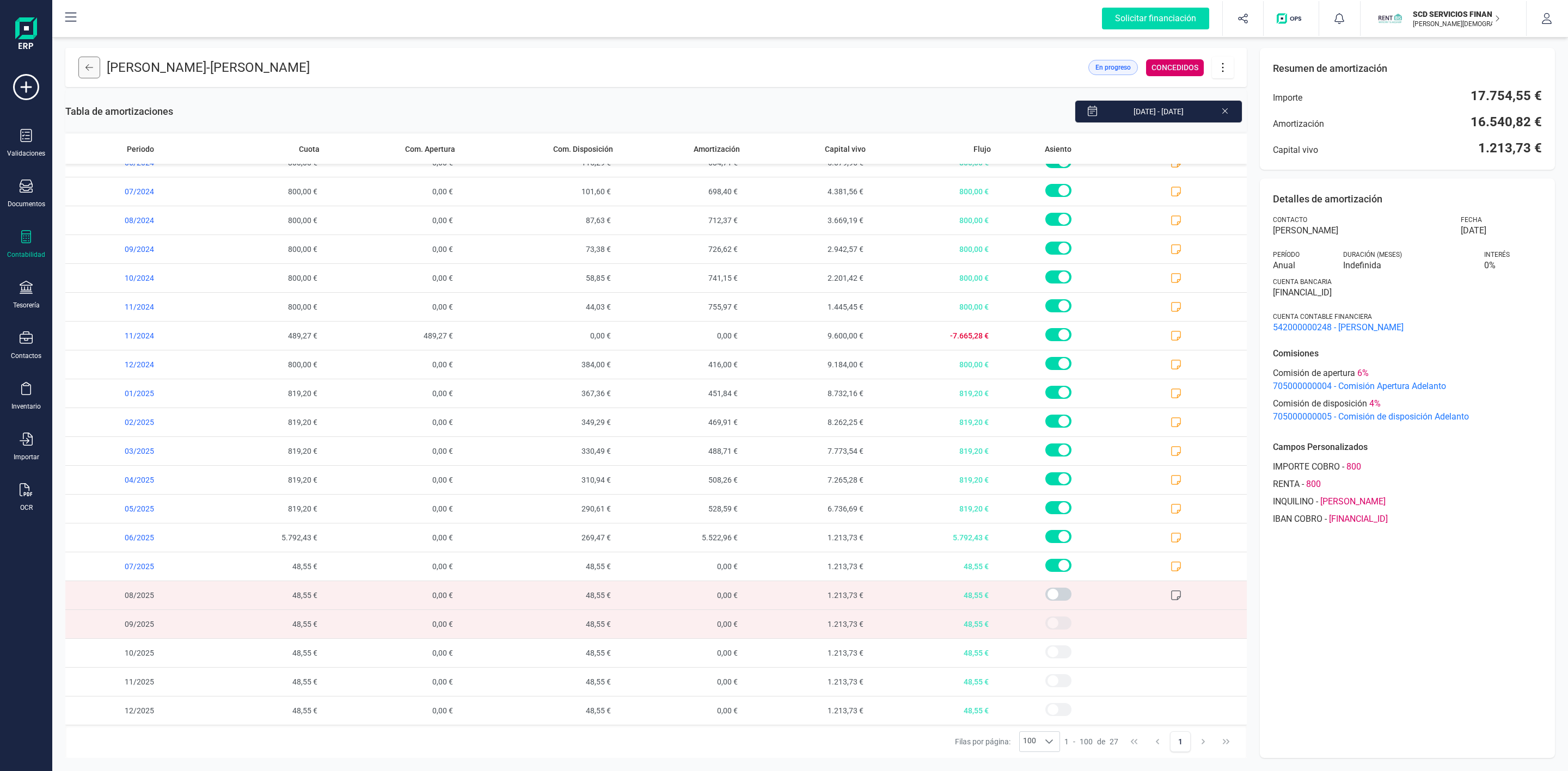
click at [92, 72] on button at bounding box center [89, 67] width 22 height 22
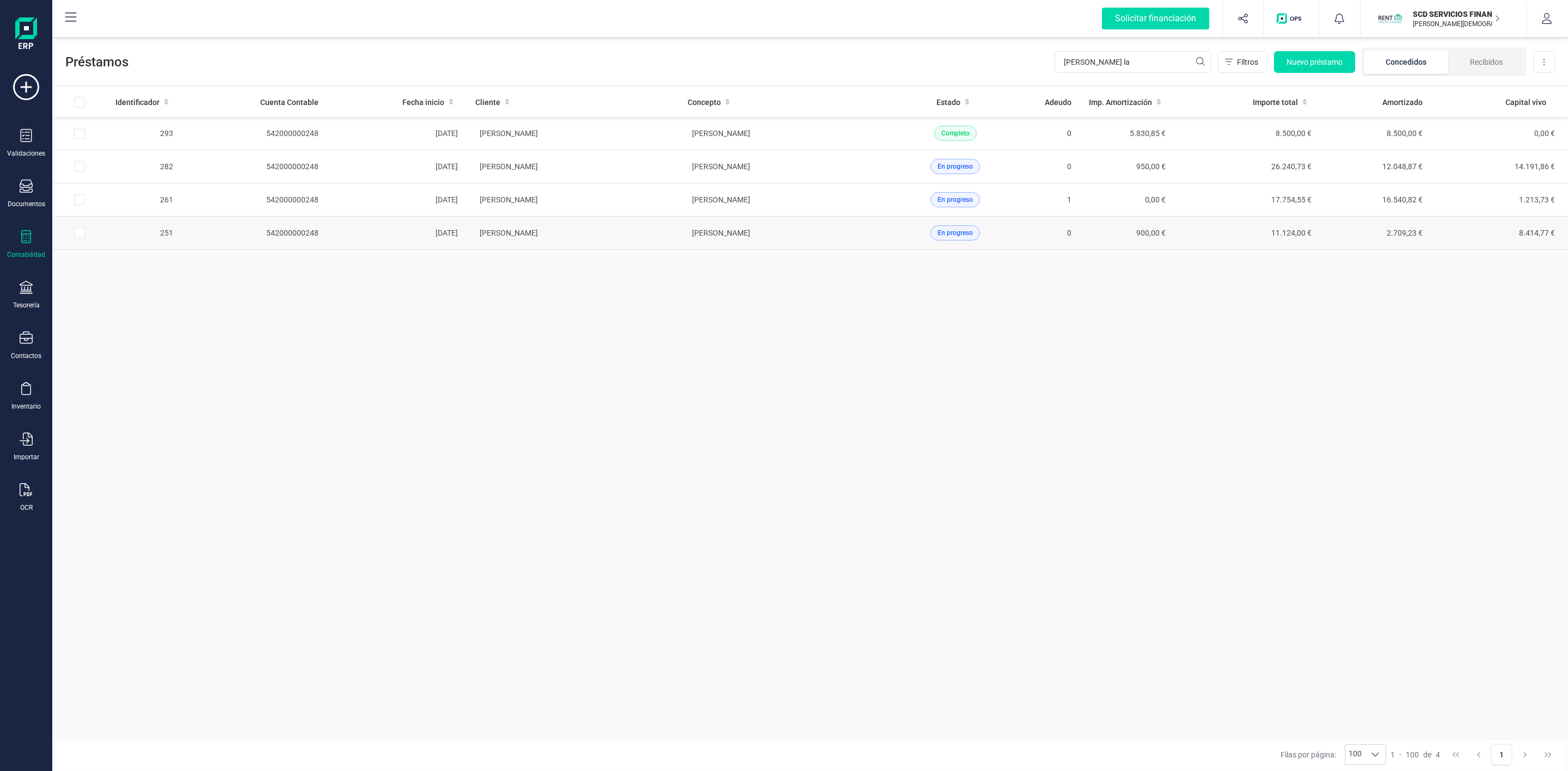
click at [859, 234] on td "[PERSON_NAME]" at bounding box center [784, 233] width 212 height 33
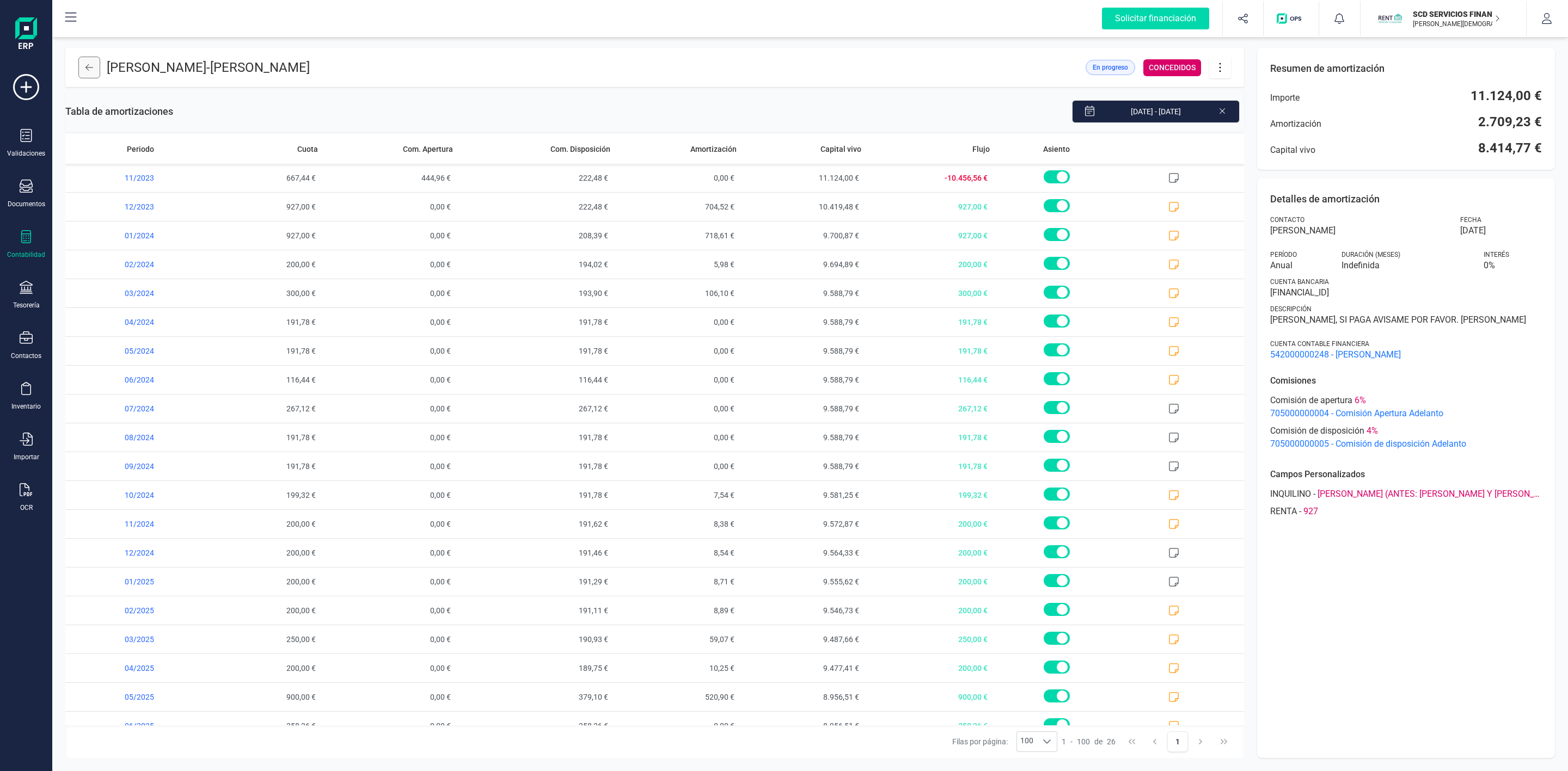
click at [93, 62] on button at bounding box center [89, 67] width 22 height 22
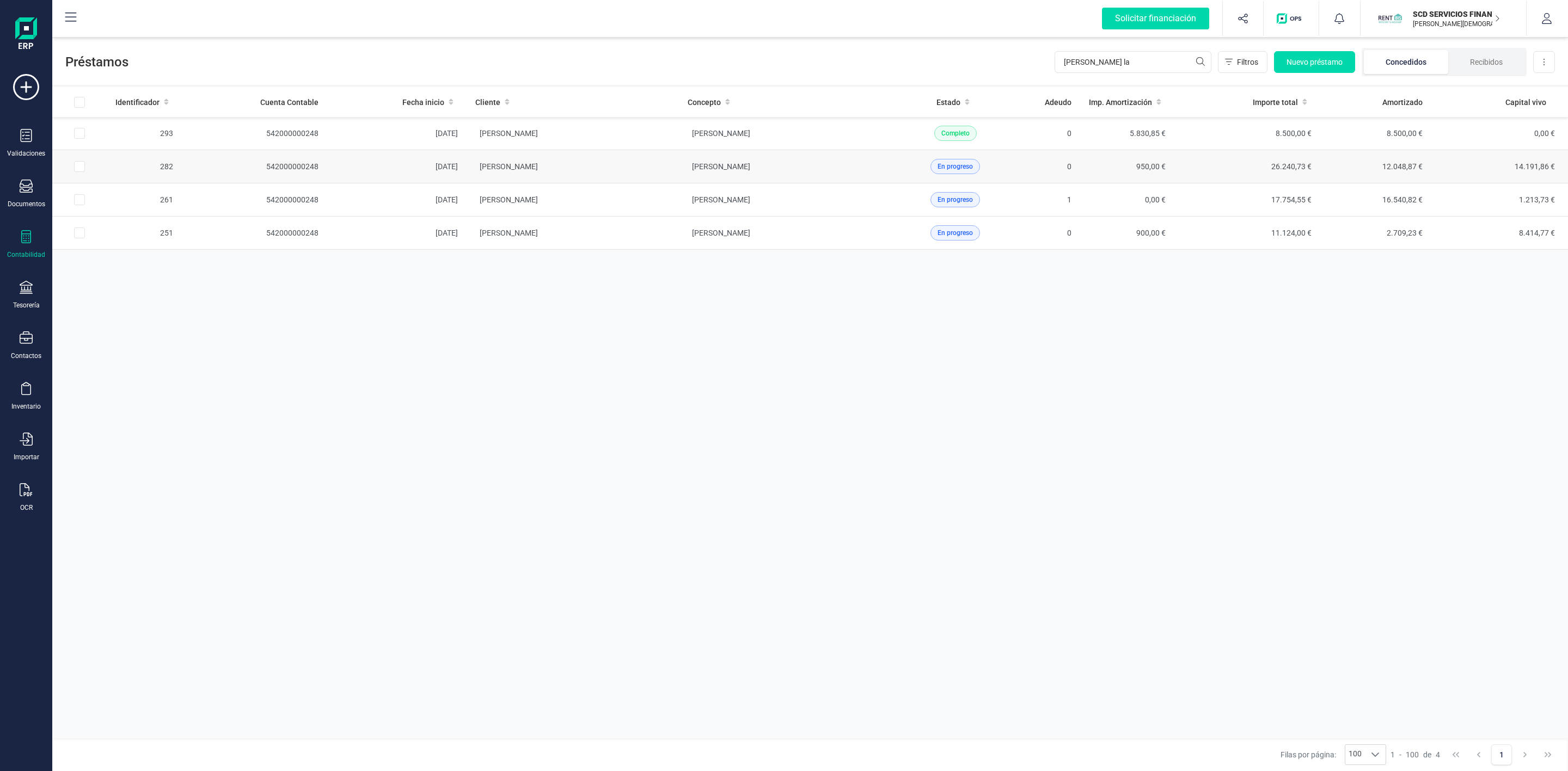
click at [657, 170] on td "[PERSON_NAME]" at bounding box center [572, 167] width 212 height 33
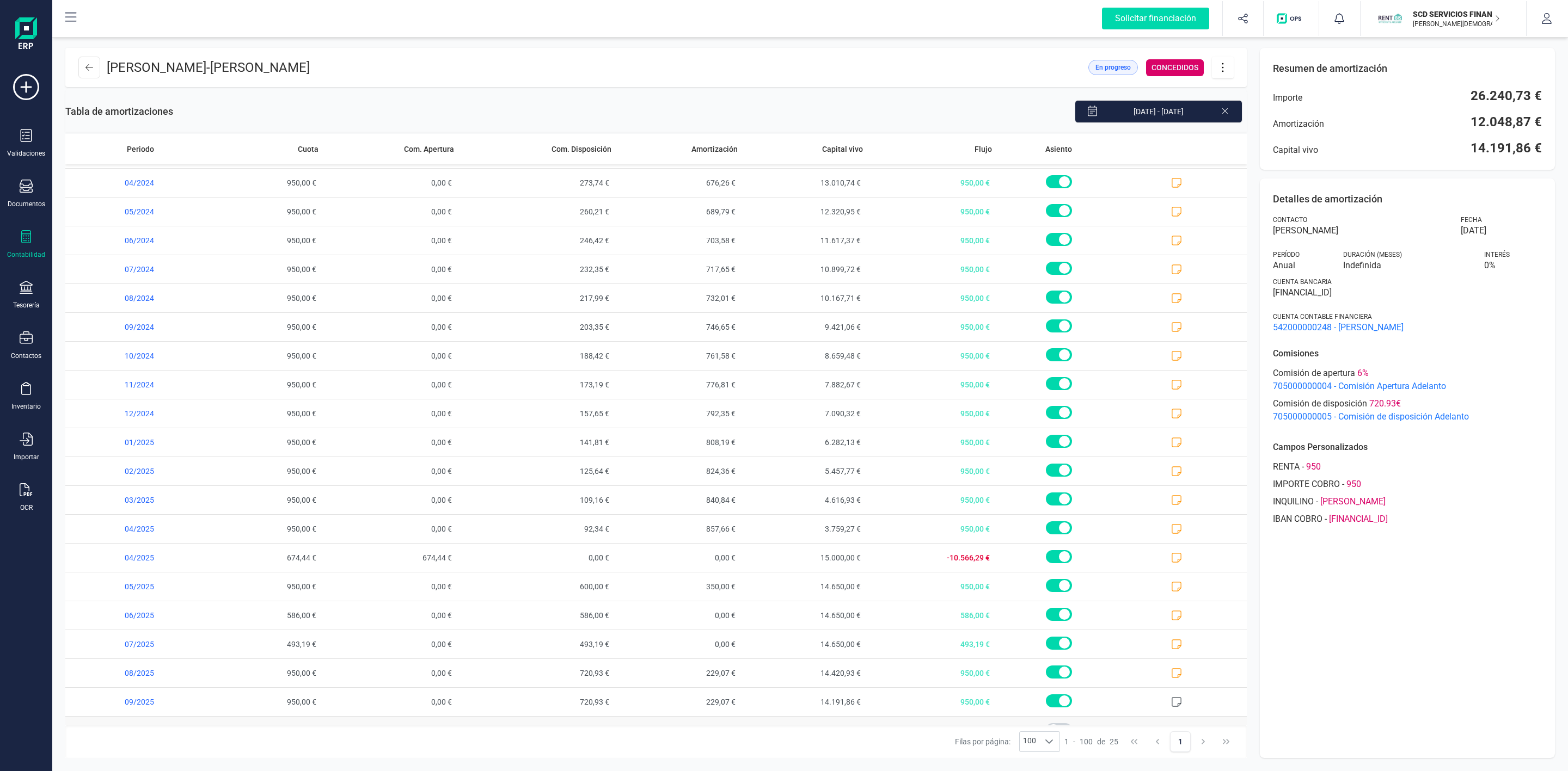
scroll to position [166, 0]
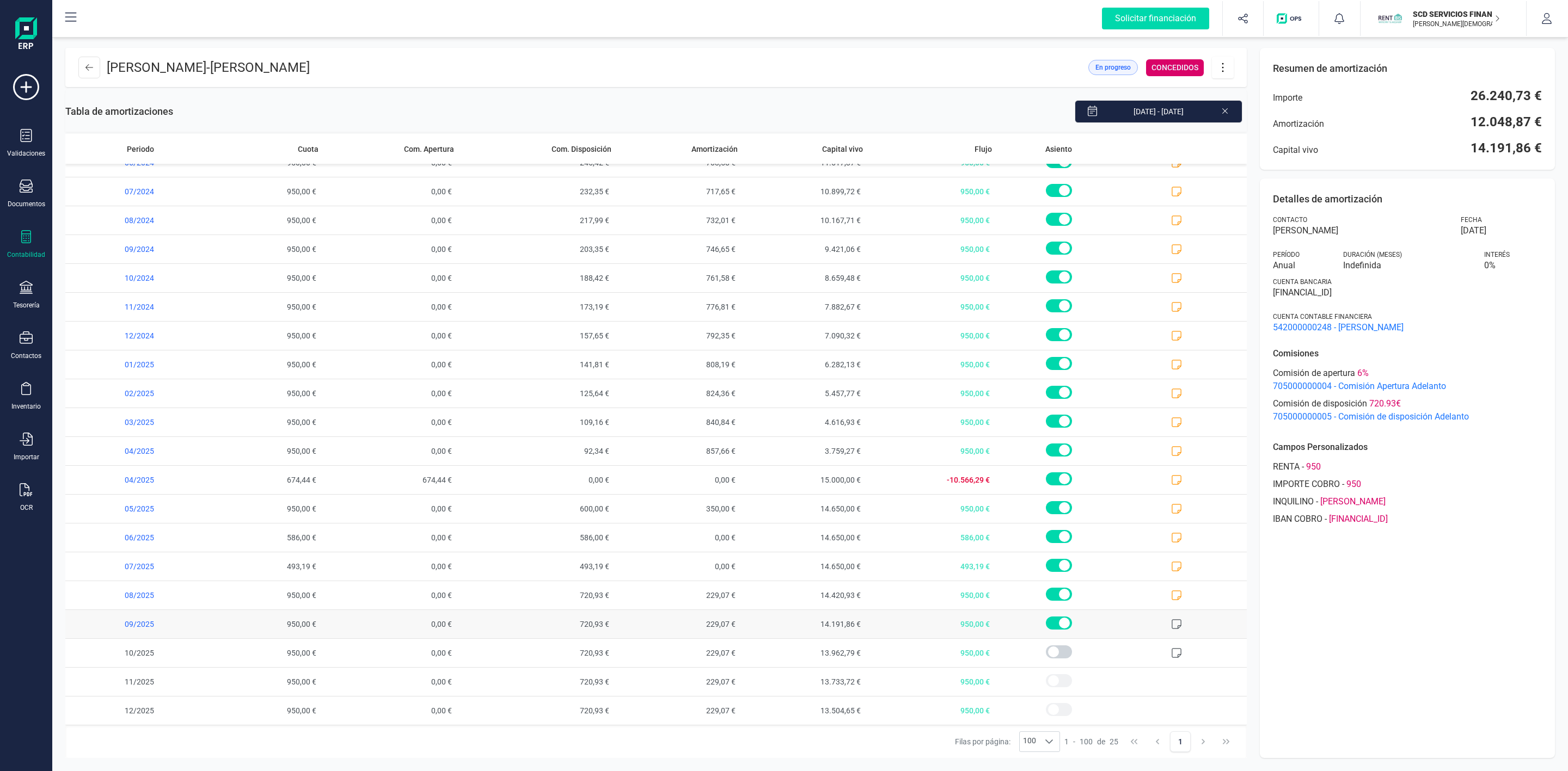
click at [798, 627] on span "14.191,86 €" at bounding box center [804, 624] width 126 height 29
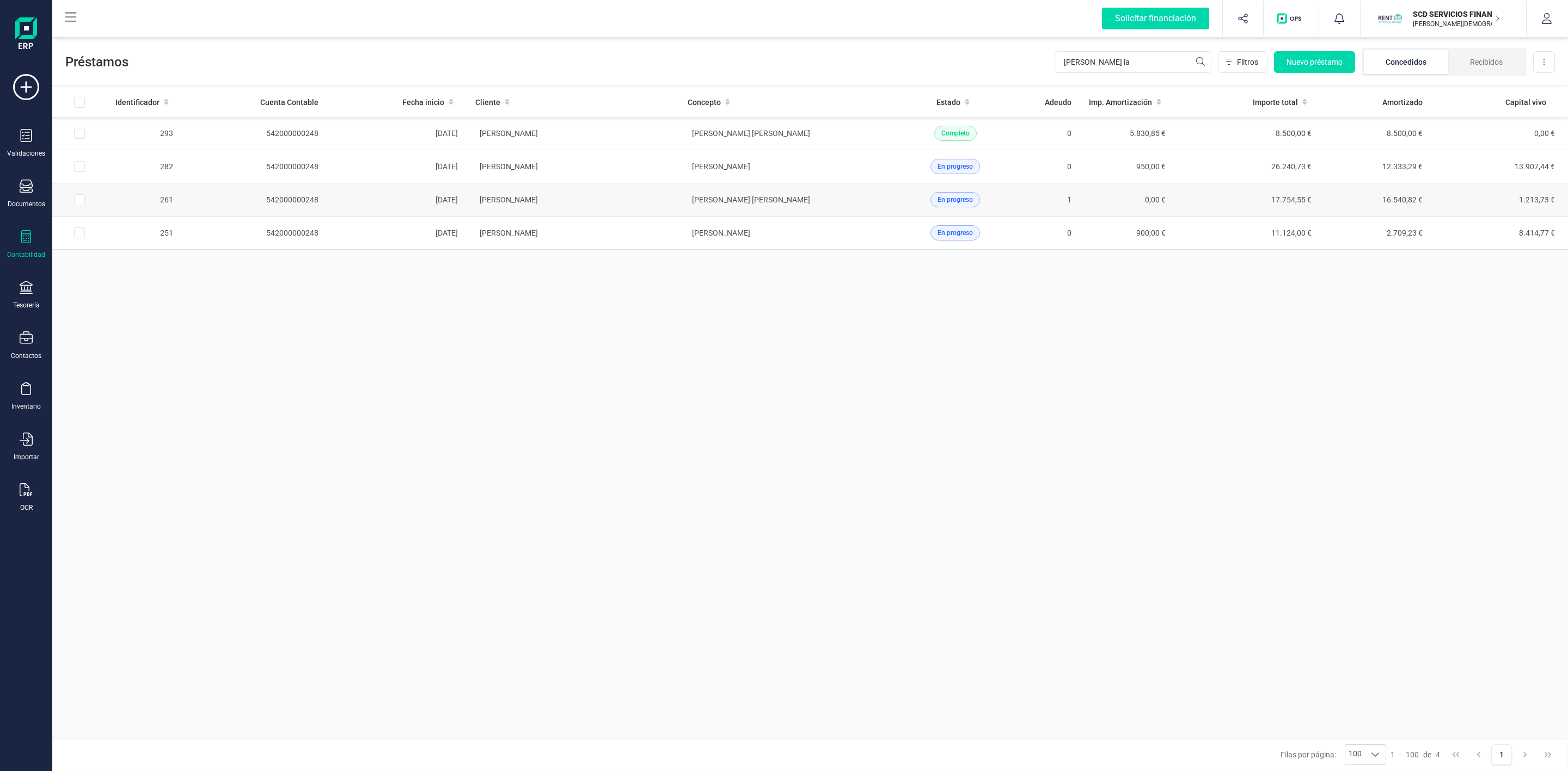
click at [673, 210] on td "[PERSON_NAME]" at bounding box center [572, 200] width 212 height 33
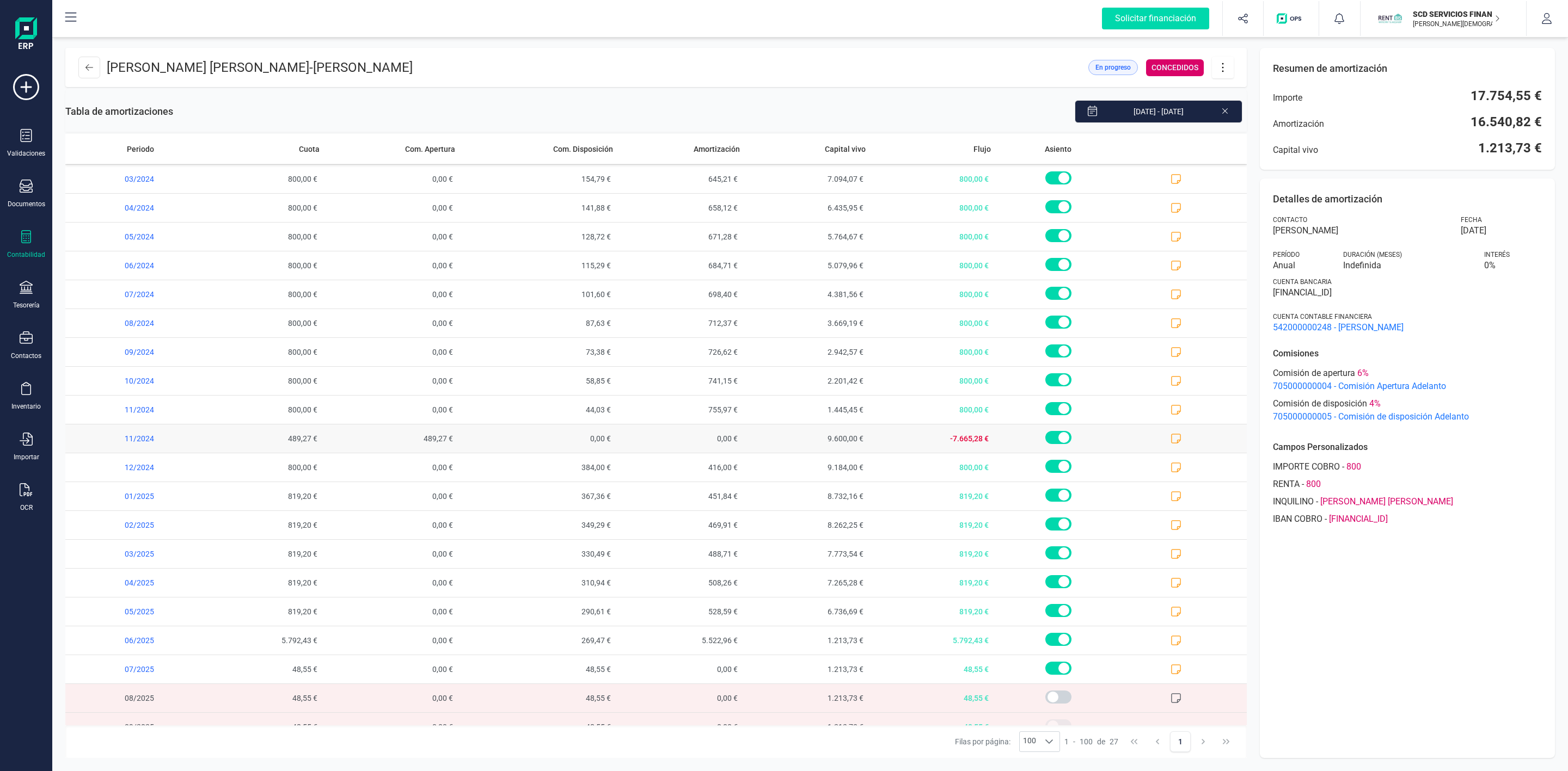
scroll to position [224, 0]
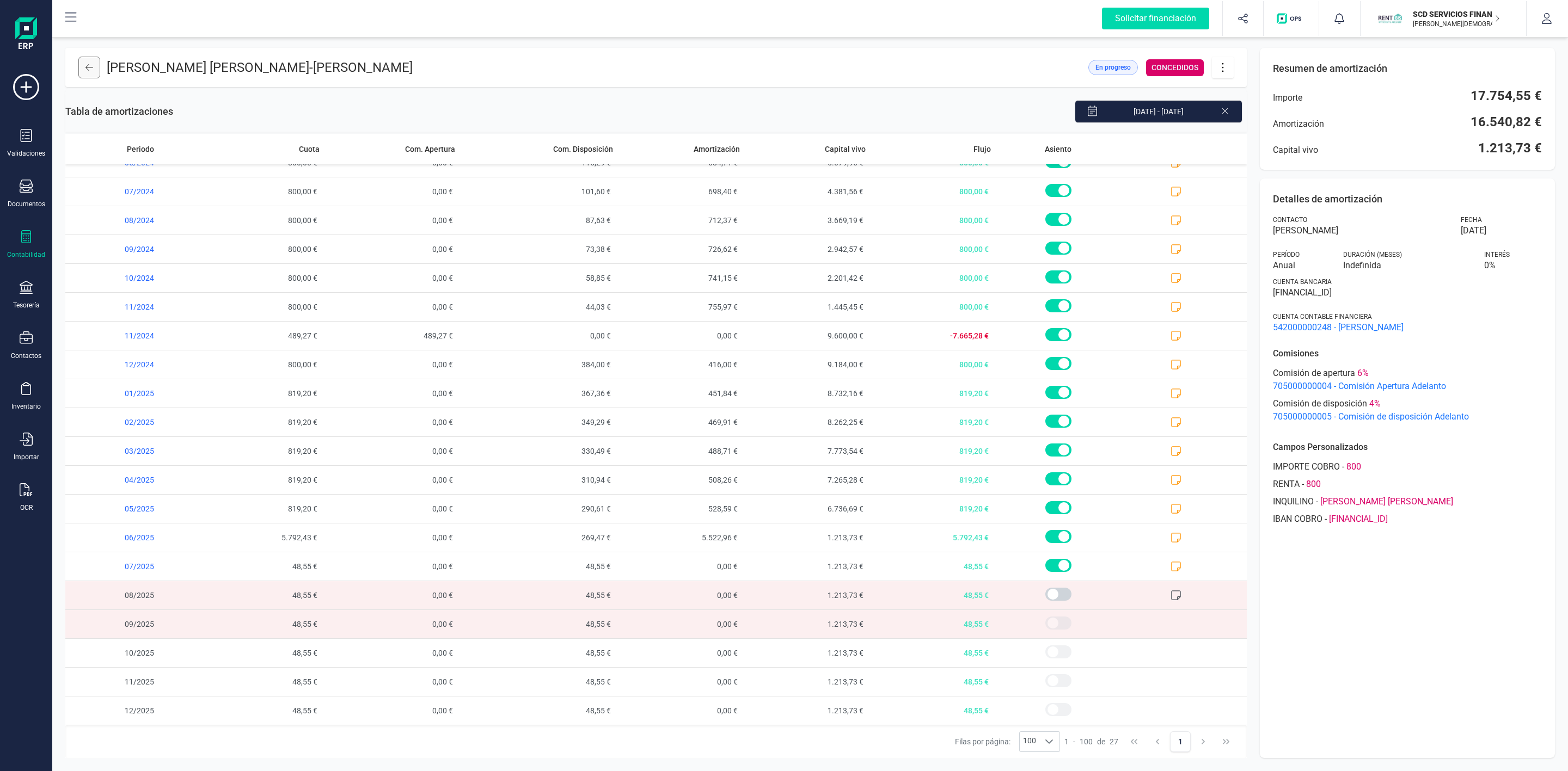
click at [93, 72] on button at bounding box center [89, 67] width 22 height 22
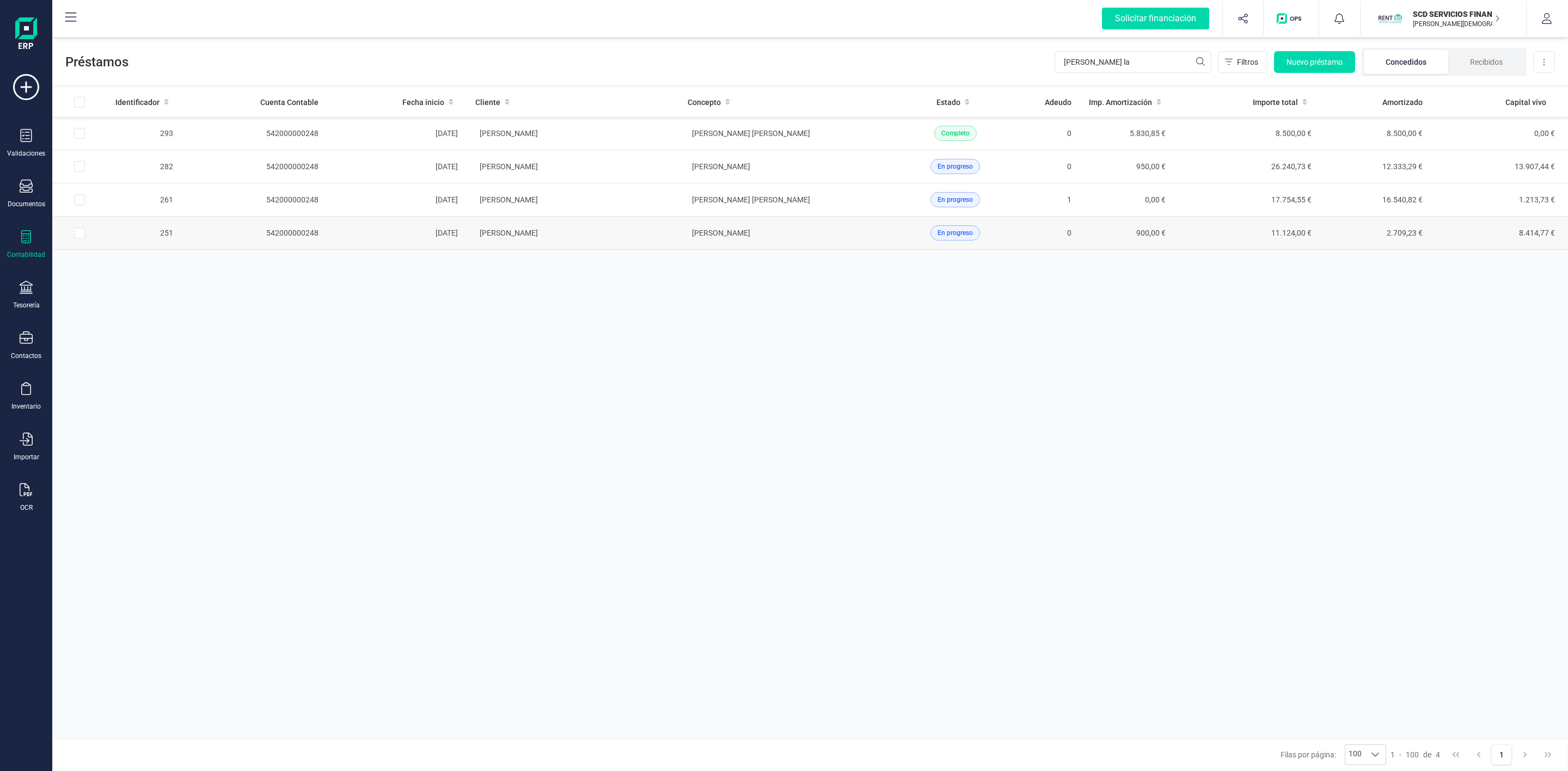
click at [654, 247] on td "[PERSON_NAME]" at bounding box center [572, 233] width 212 height 33
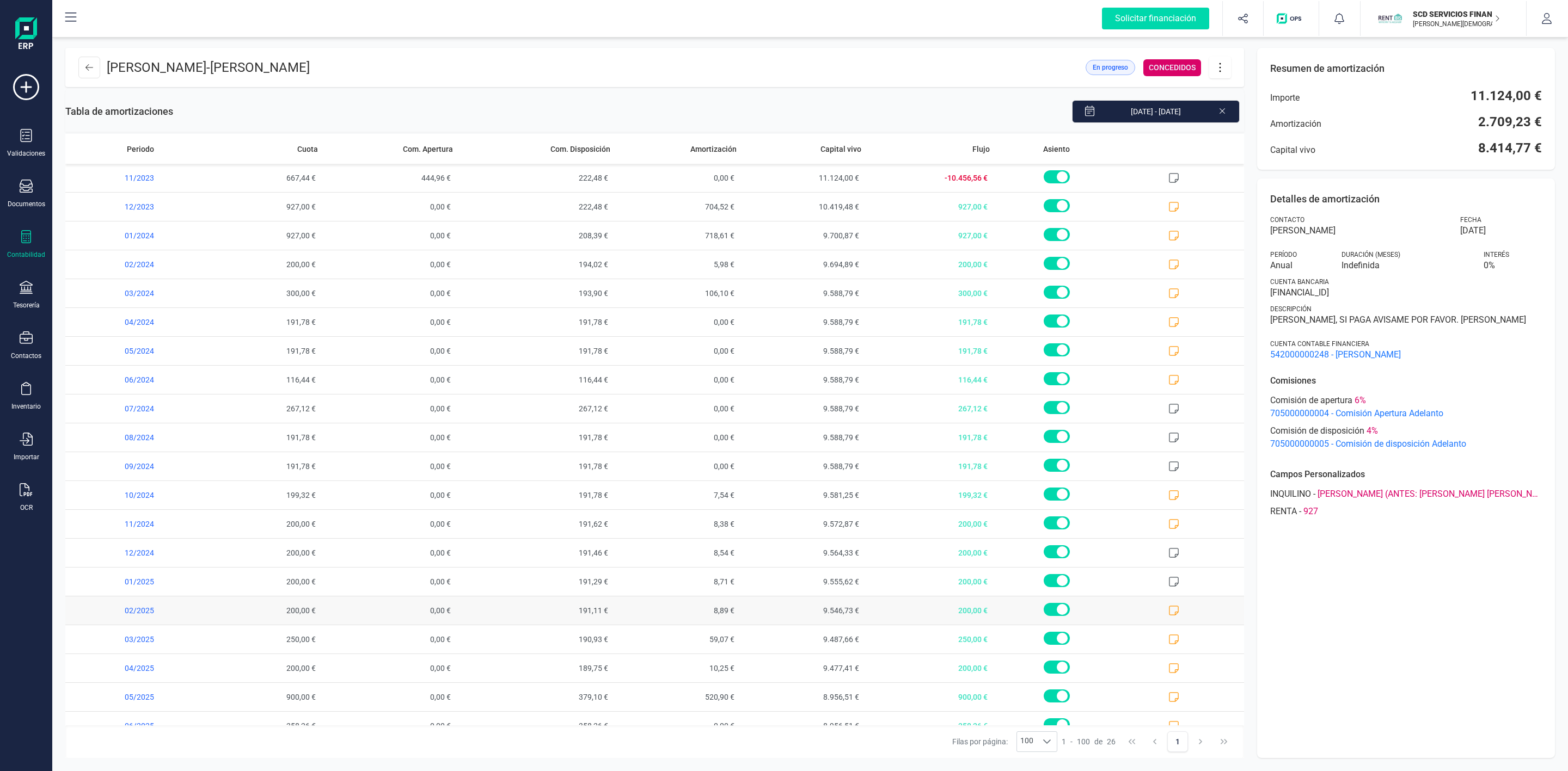
scroll to position [164, 0]
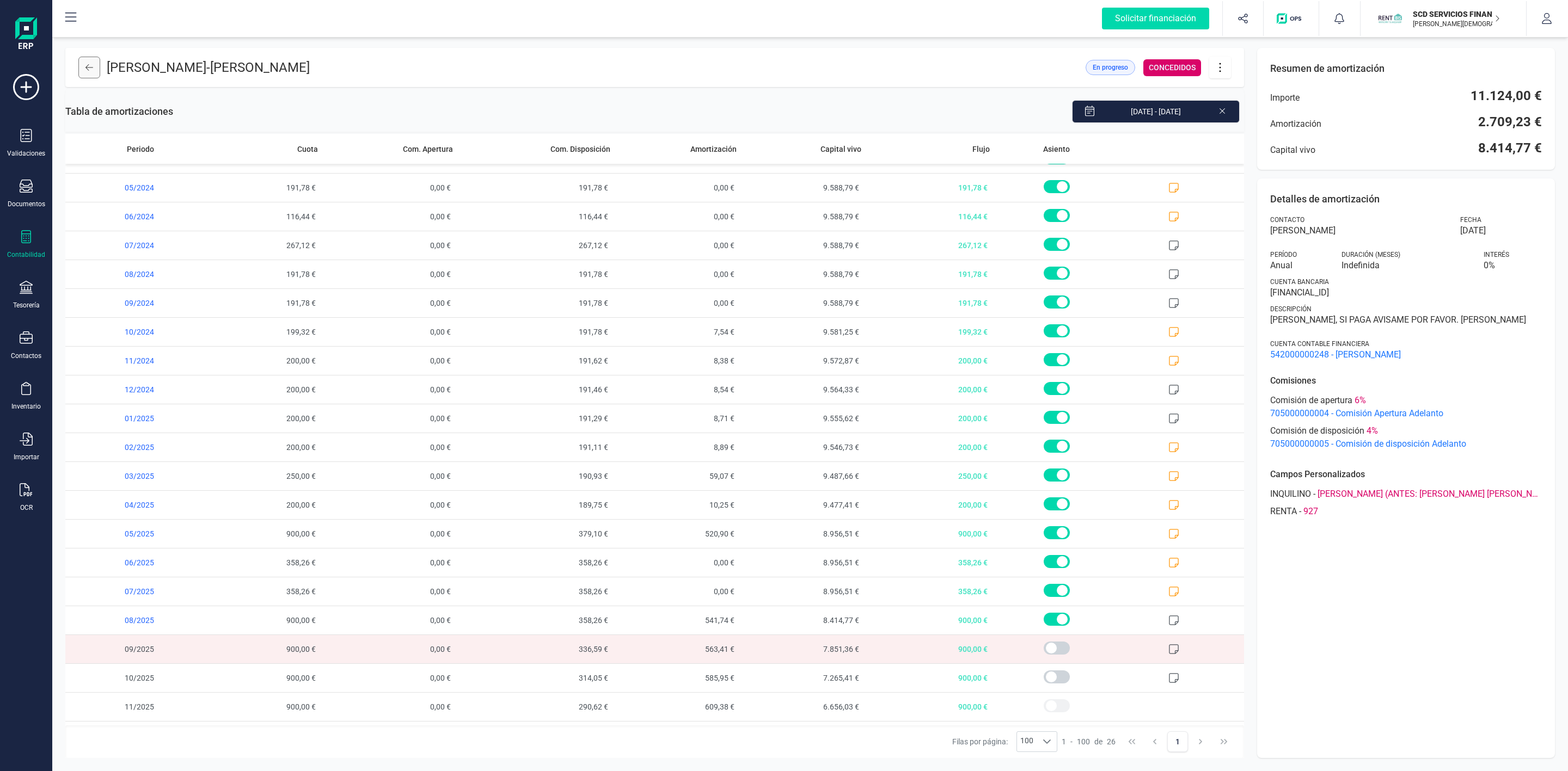
click at [90, 77] on button at bounding box center [89, 67] width 22 height 22
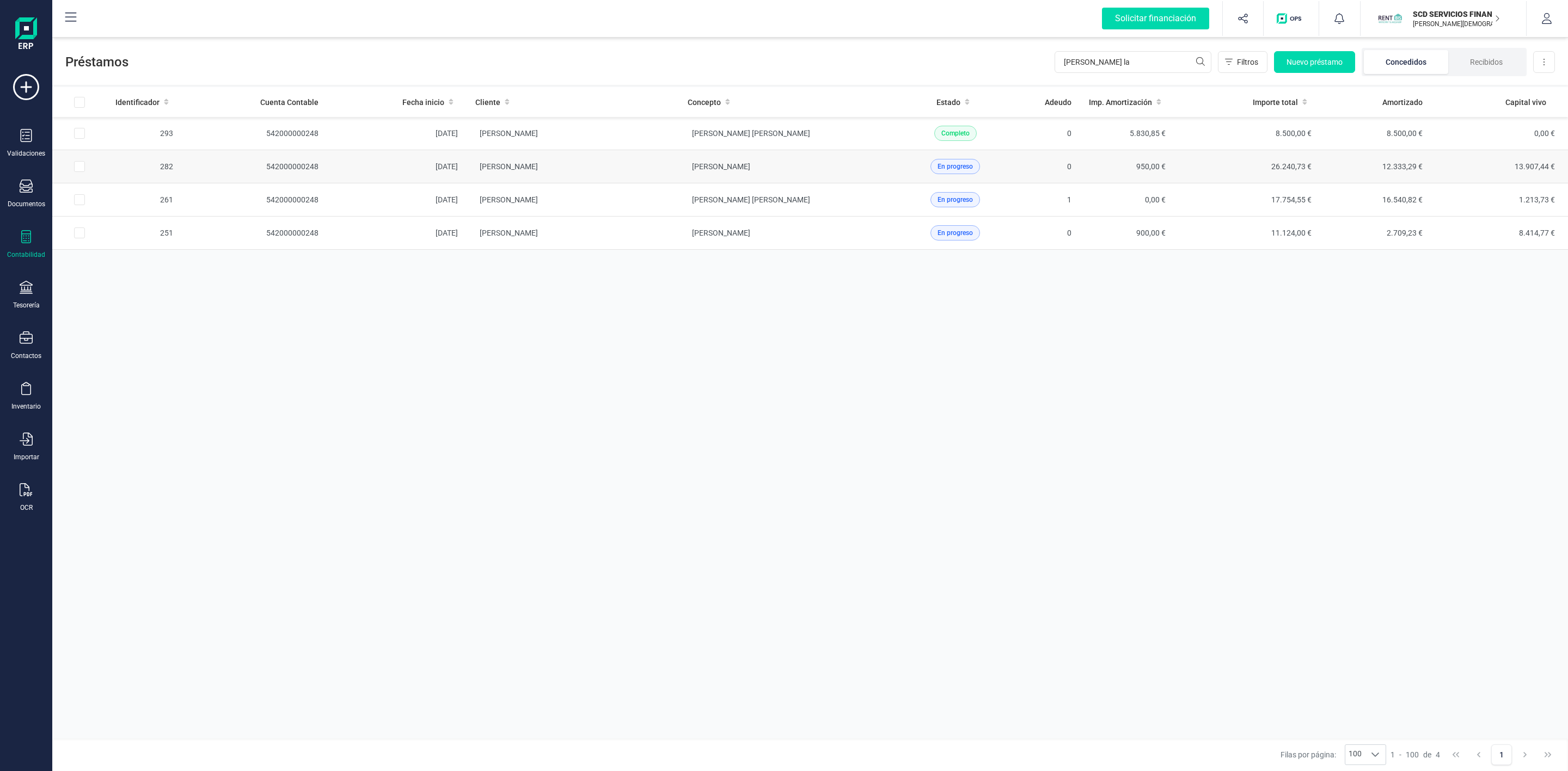
click at [661, 167] on td "[PERSON_NAME]" at bounding box center [572, 167] width 212 height 33
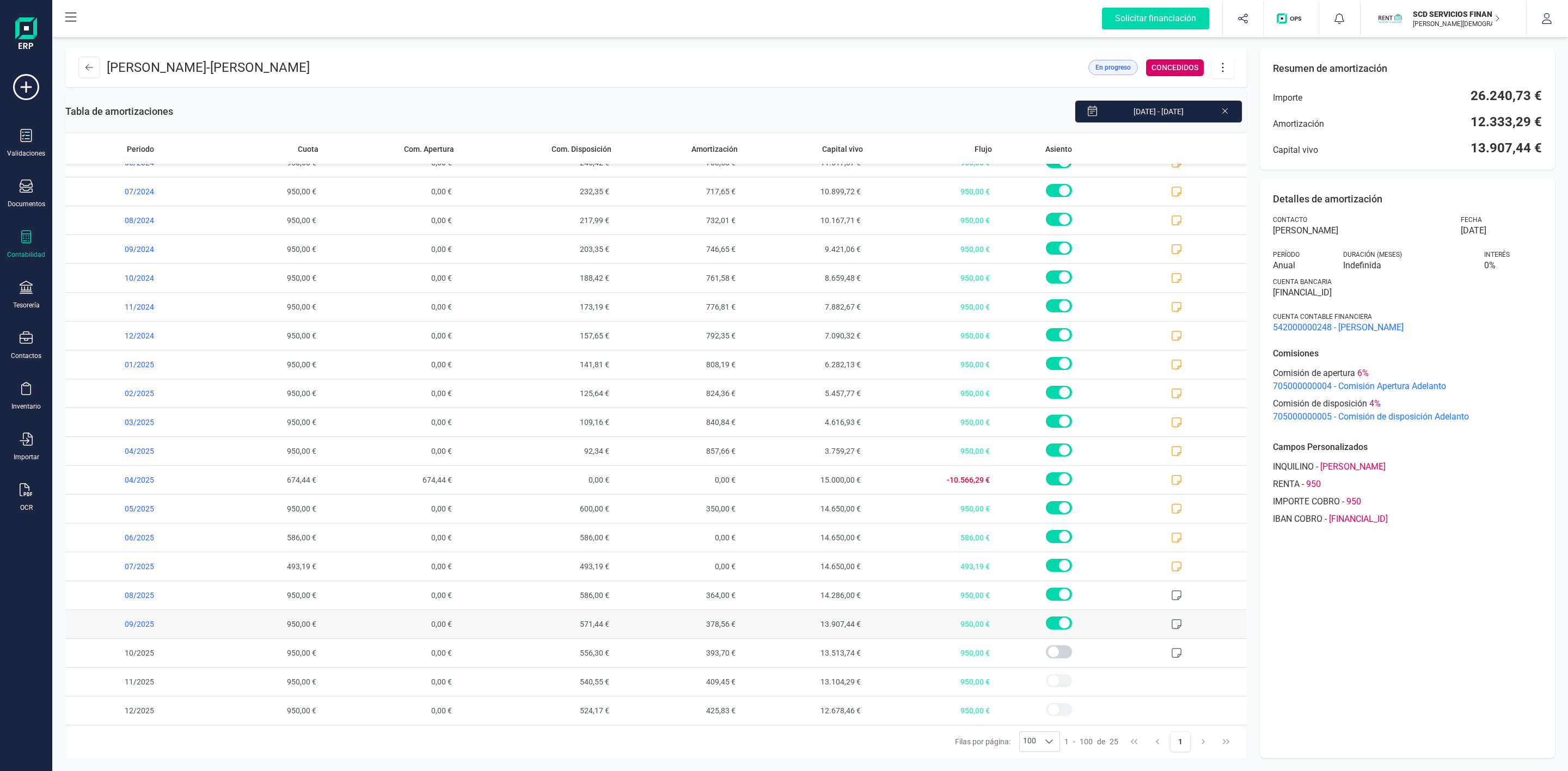
scroll to position [166, 0]
drag, startPoint x: 575, startPoint y: 596, endPoint x: 598, endPoint y: 595, distance: 23.0
click at [598, 595] on span "586,00 €" at bounding box center [537, 596] width 158 height 29
drag, startPoint x: 573, startPoint y: 655, endPoint x: 598, endPoint y: 659, distance: 25.3
click at [598, 659] on span "556,30 €" at bounding box center [537, 653] width 158 height 29
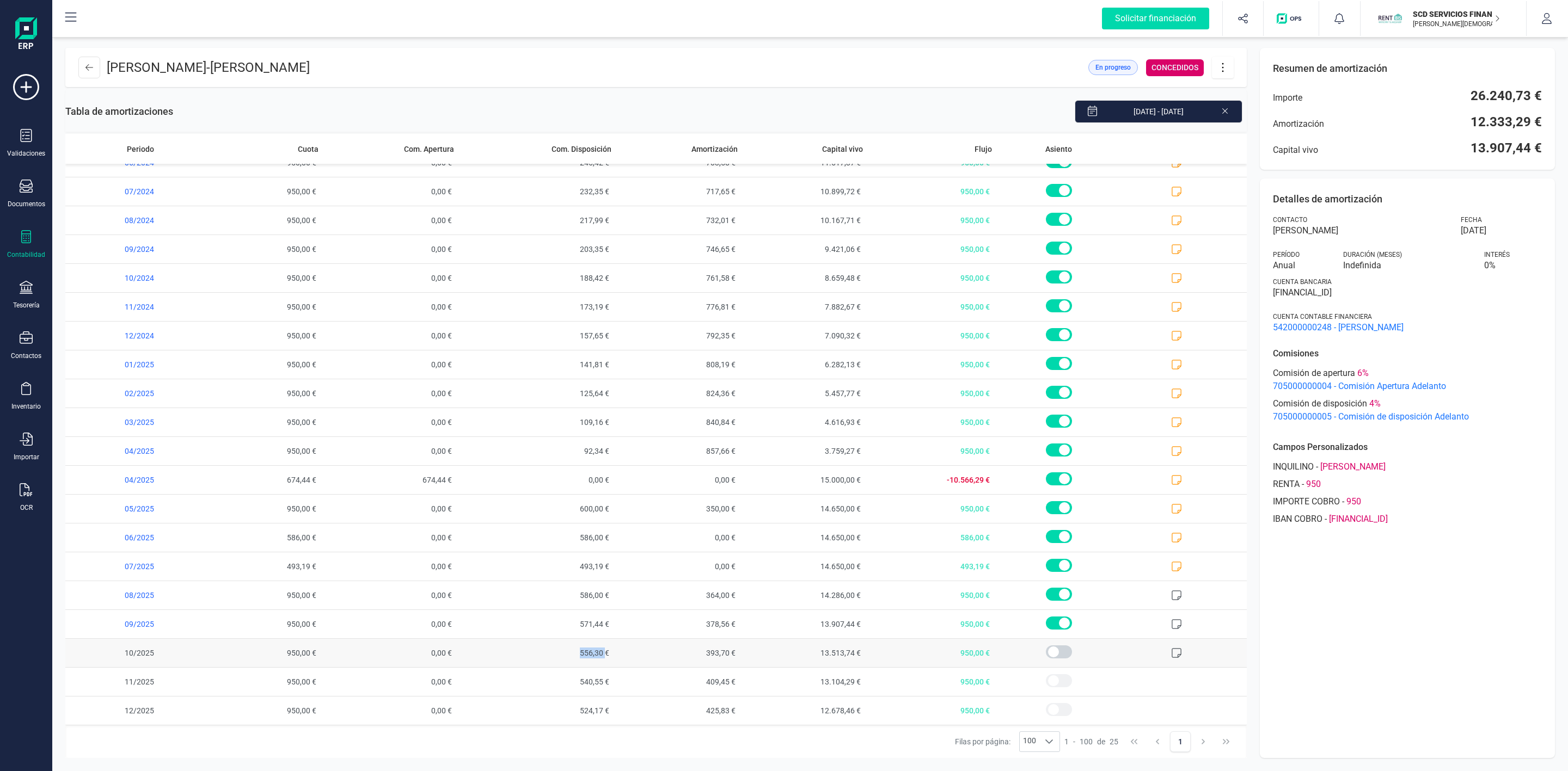
copy span "556,30"
click at [1227, 63] on icon at bounding box center [1222, 68] width 21 height 12
click at [1232, 93] on link "Editar préstamo" at bounding box center [1277, 100] width 130 height 22
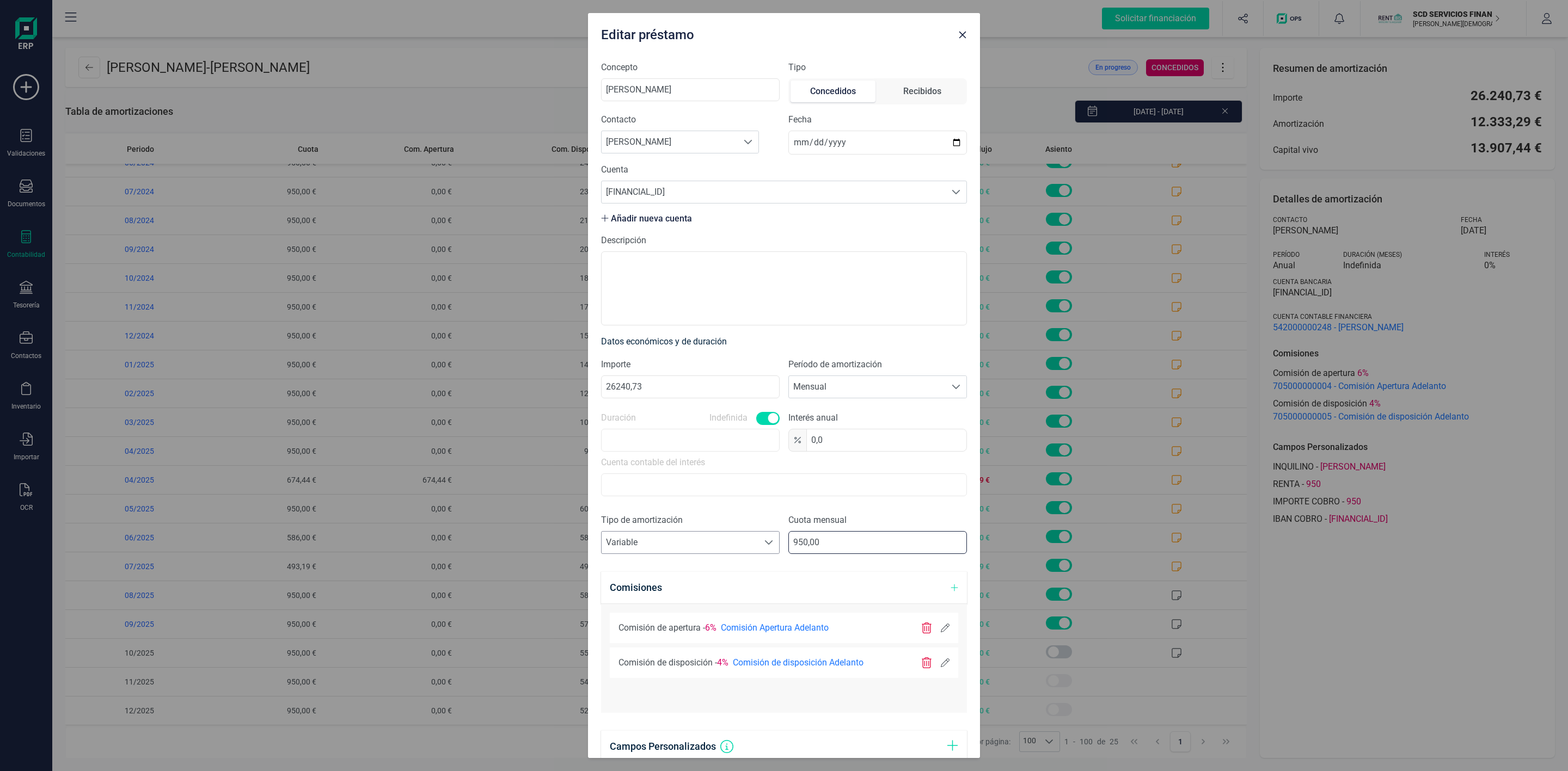
drag, startPoint x: 744, startPoint y: 543, endPoint x: 730, endPoint y: 543, distance: 14.0
click at [737, 543] on div "Tipo de amortización Seleccione un tipo de documento Variable Variable Cuota me…" at bounding box center [784, 538] width 366 height 49
paste input "556,3"
type input "556,30"
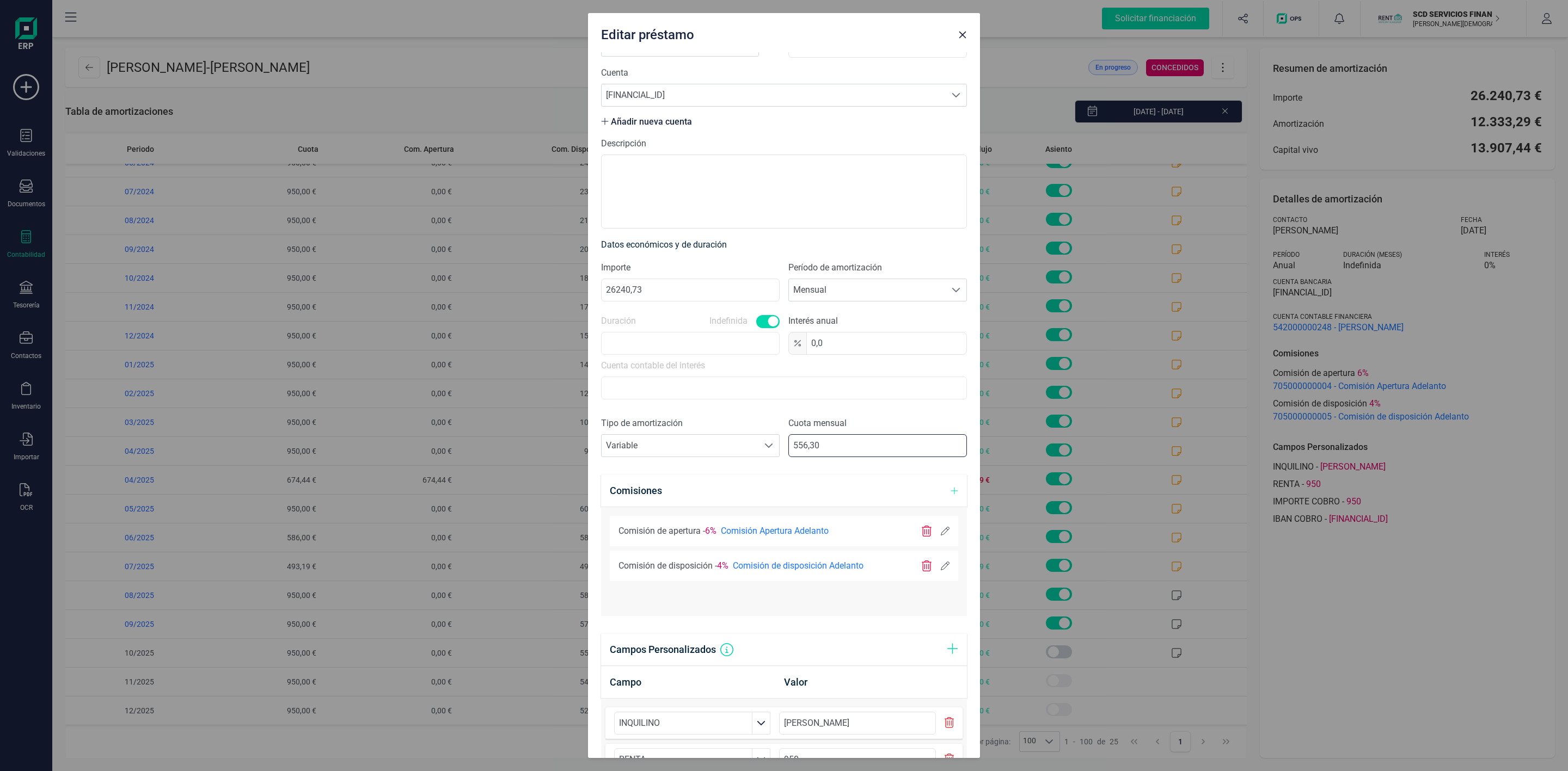
scroll to position [271, 0]
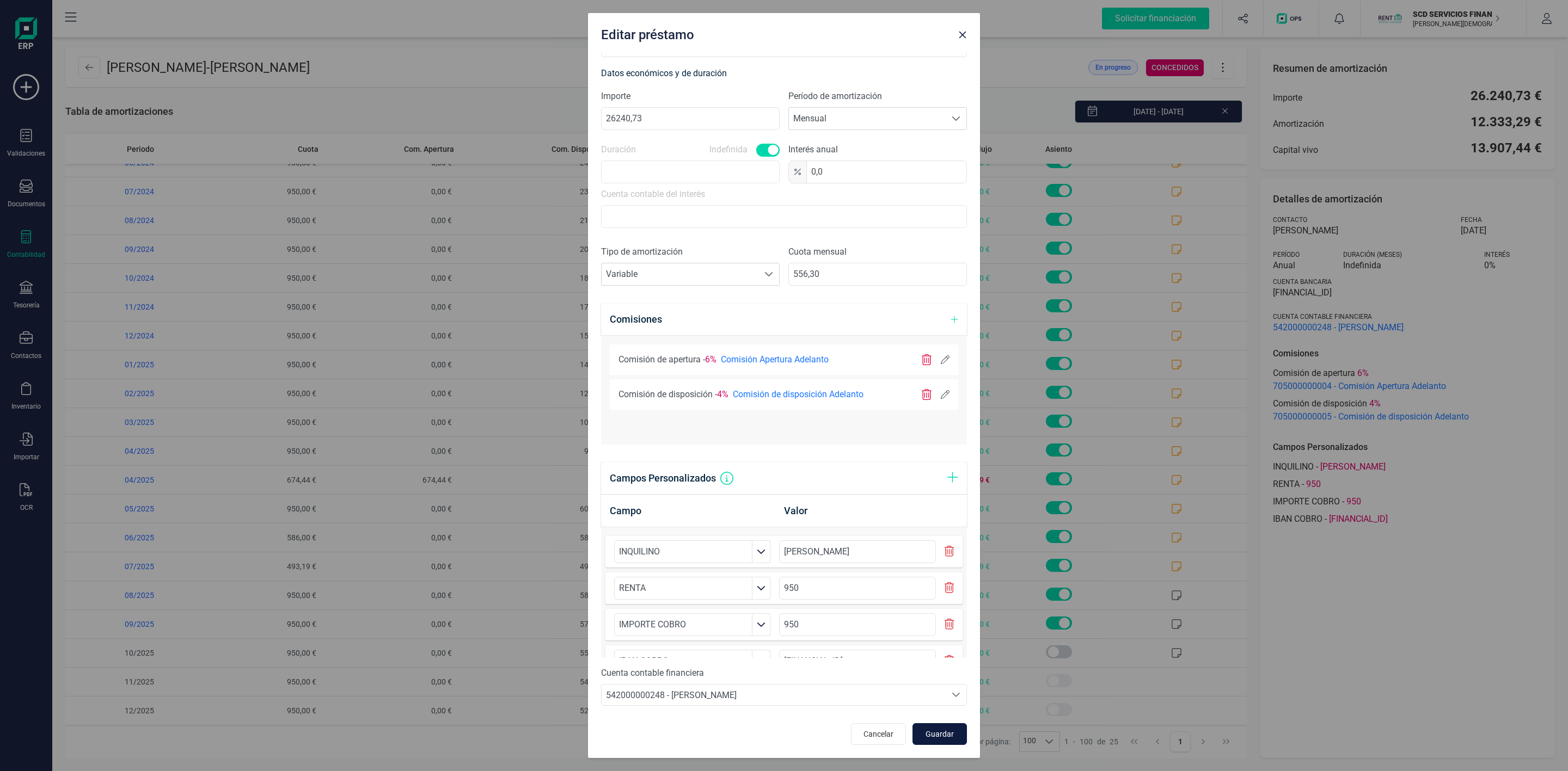
click at [934, 735] on span "Guardar" at bounding box center [940, 734] width 30 height 10
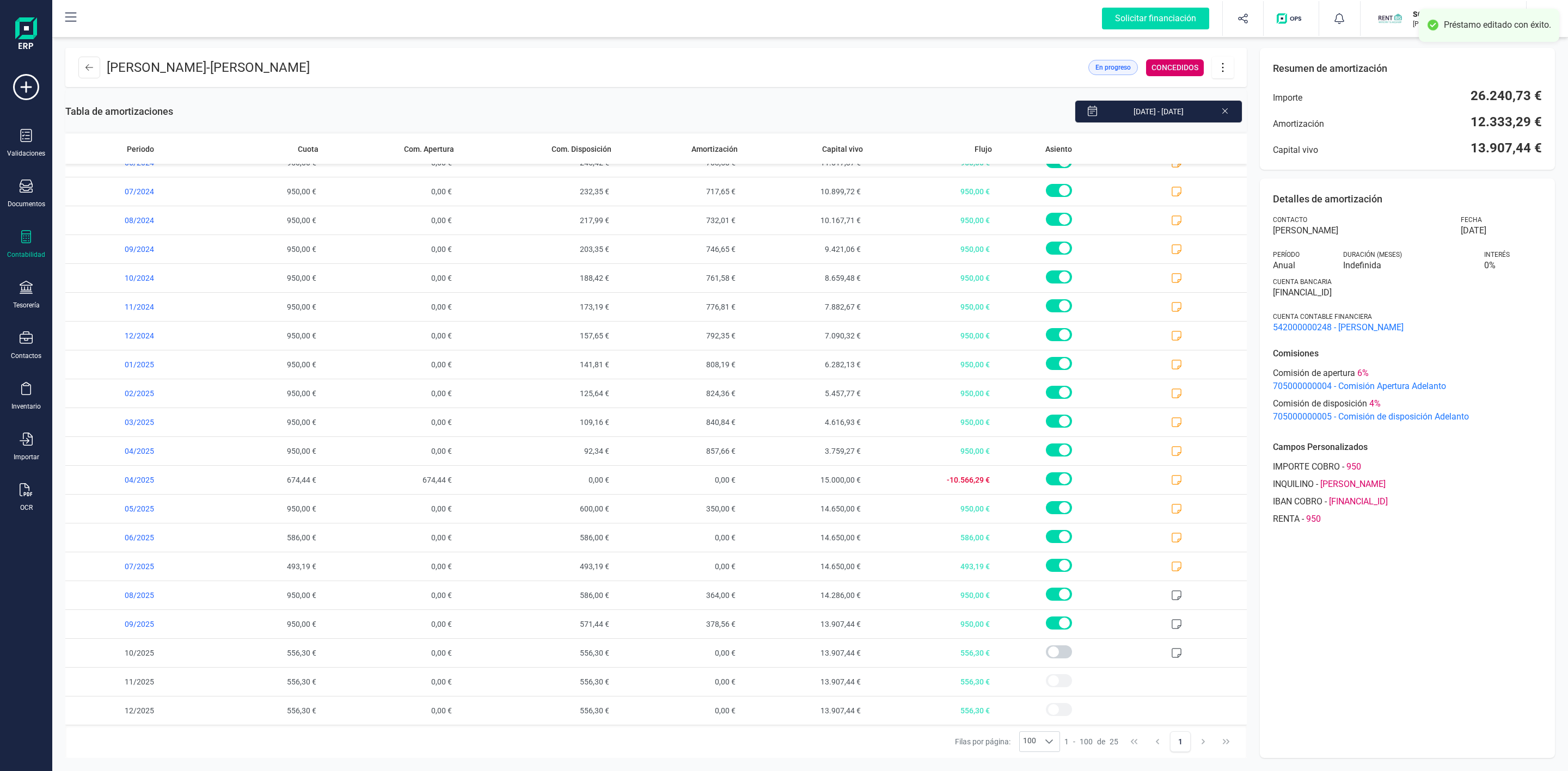
scroll to position [0, 0]
click at [81, 71] on button at bounding box center [89, 67] width 22 height 22
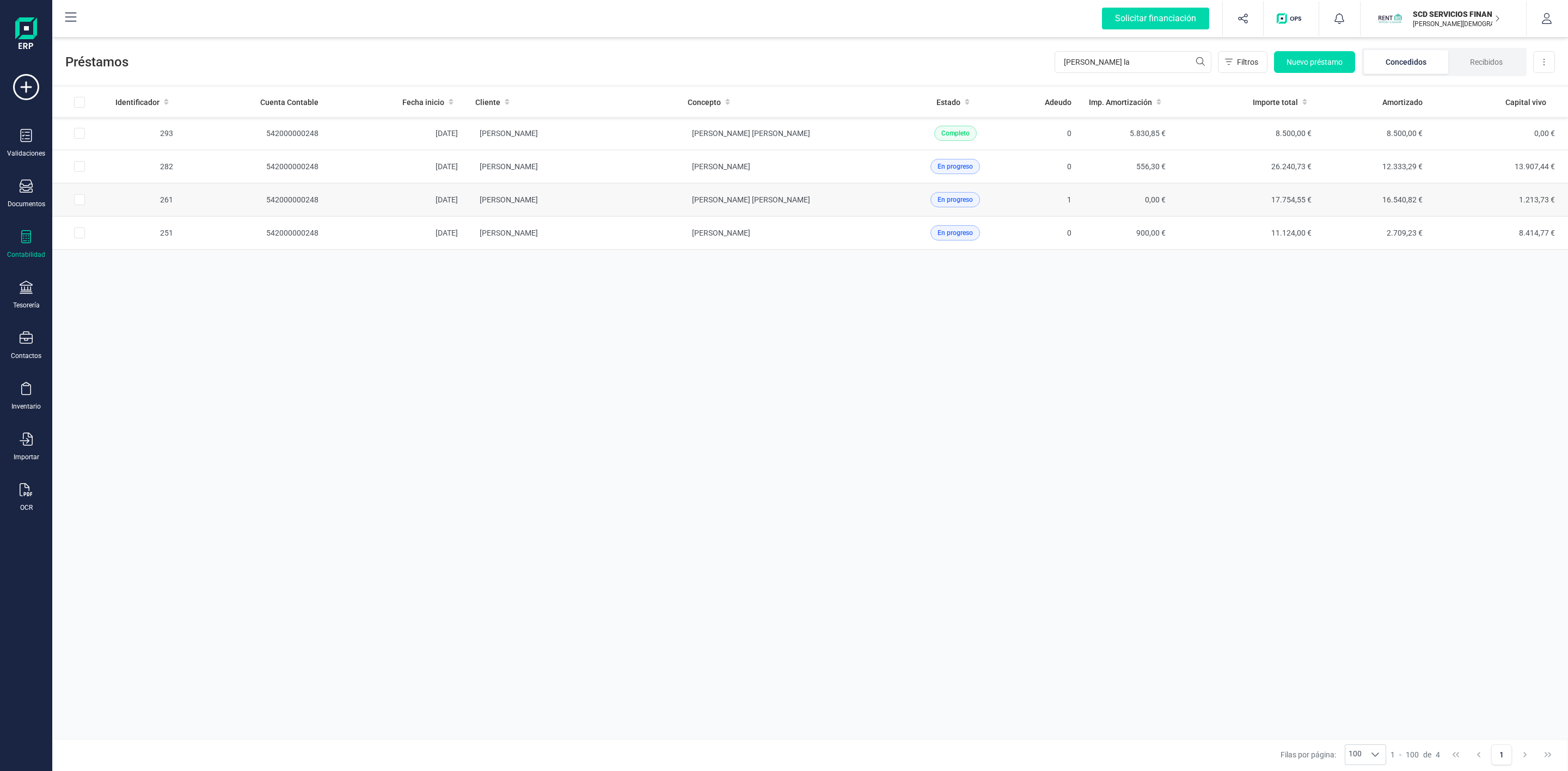
click at [629, 203] on td "[PERSON_NAME]" at bounding box center [572, 200] width 212 height 33
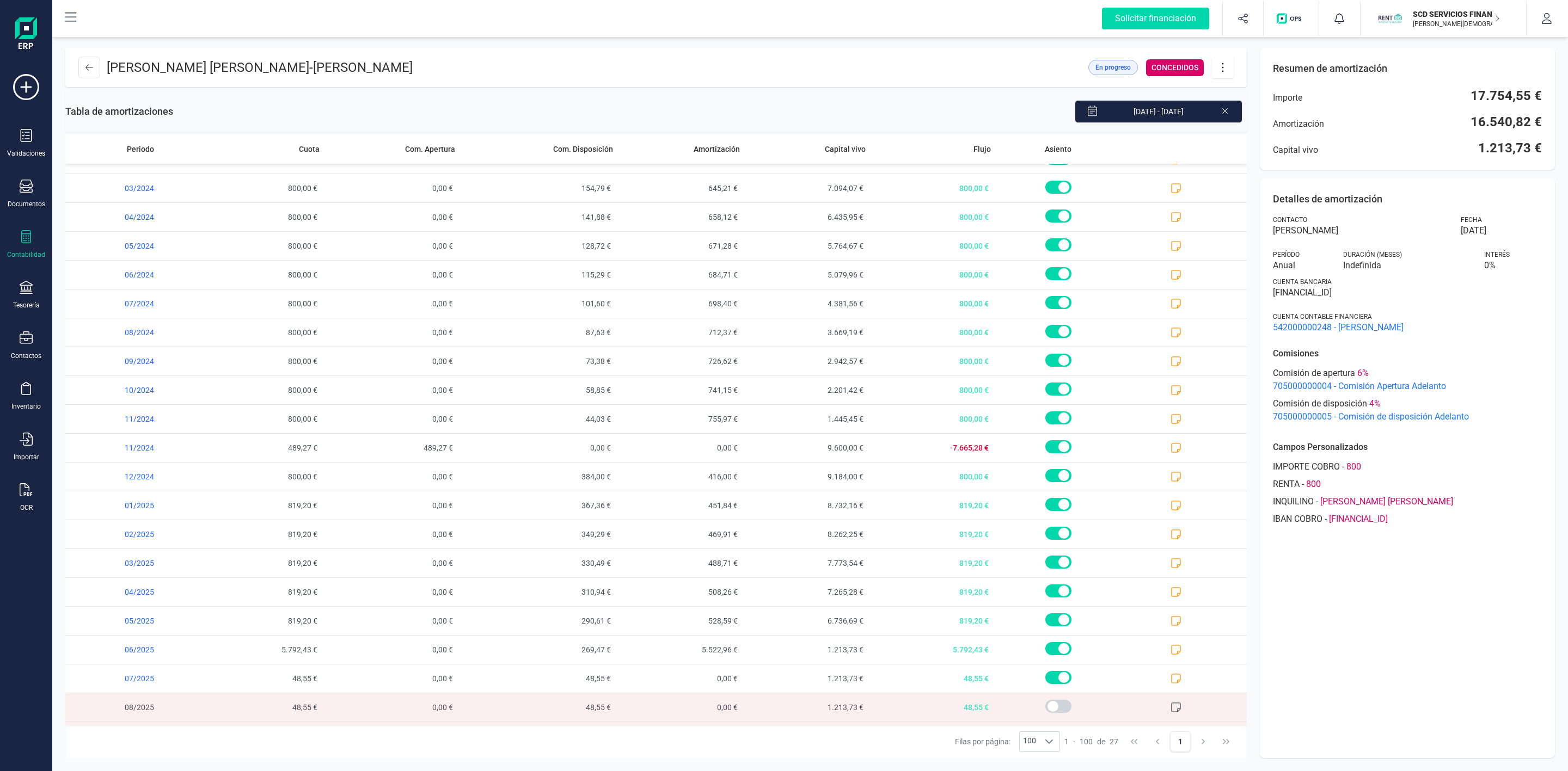
scroll to position [224, 0]
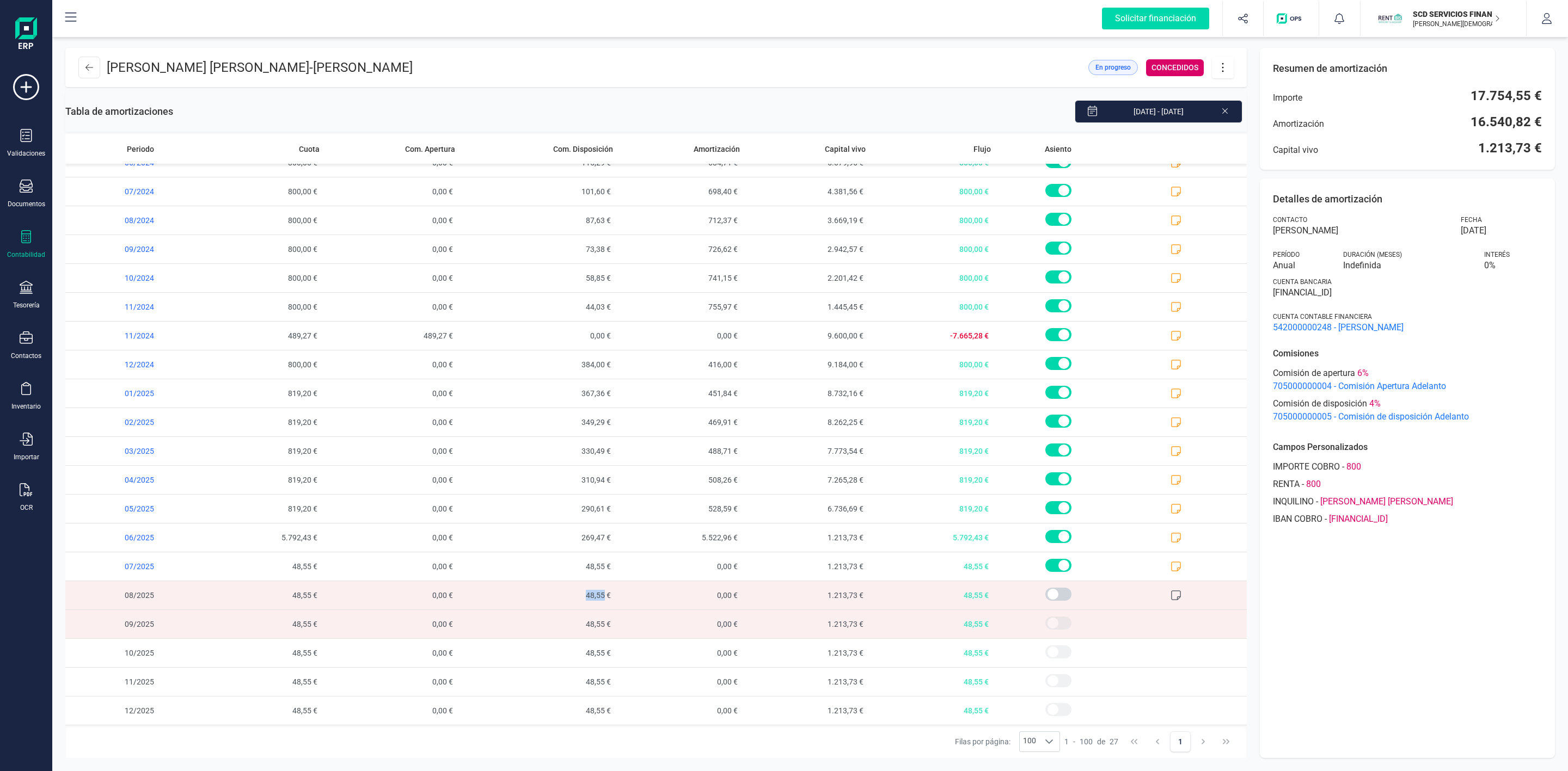
drag, startPoint x: 577, startPoint y: 603, endPoint x: 598, endPoint y: 603, distance: 21.0
click at [598, 603] on span "48,55 €" at bounding box center [539, 596] width 158 height 29
click at [89, 66] on icon at bounding box center [89, 67] width 8 height 9
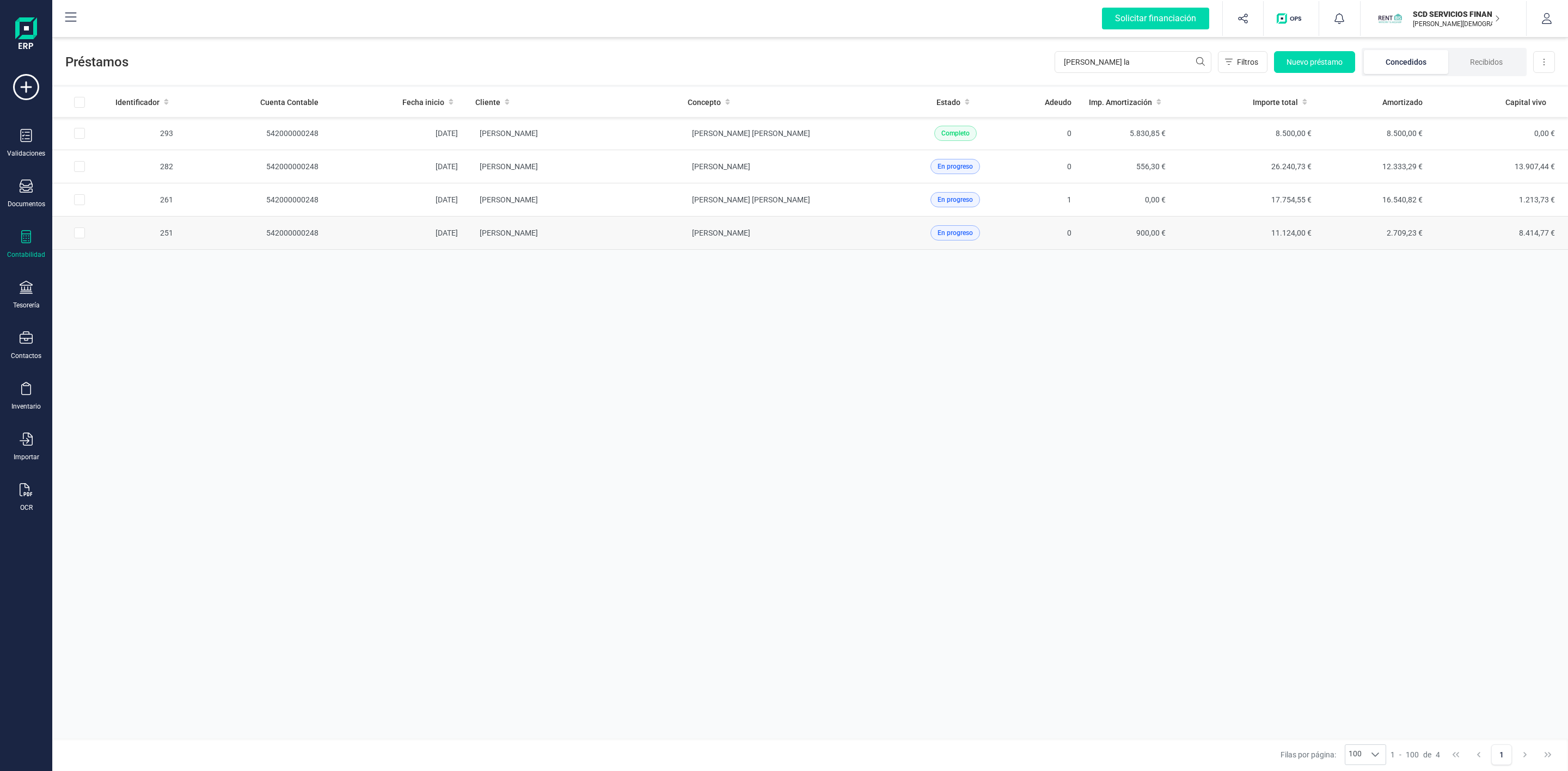
click at [649, 247] on td "[PERSON_NAME]" at bounding box center [572, 233] width 212 height 33
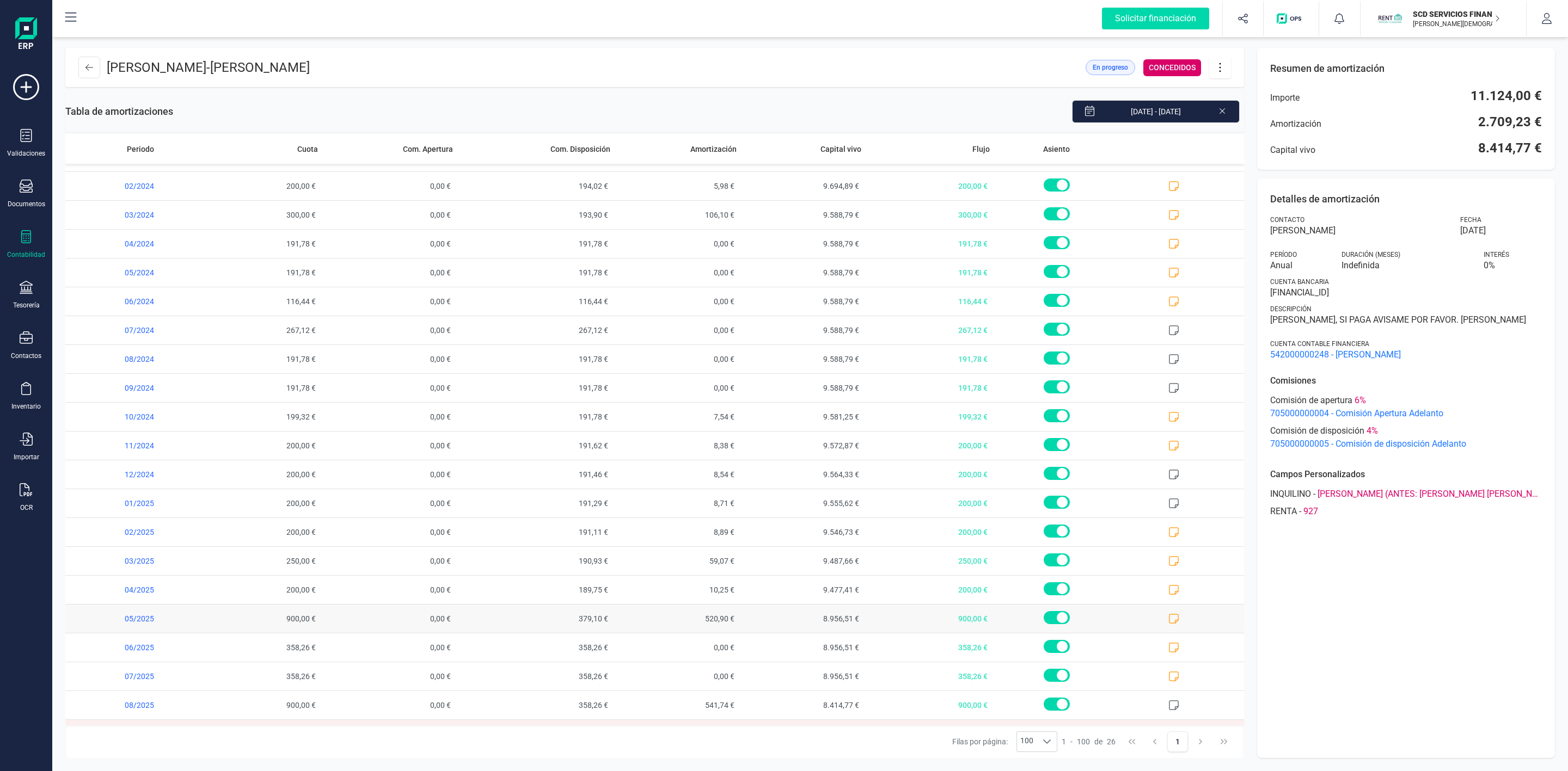
scroll to position [195, 0]
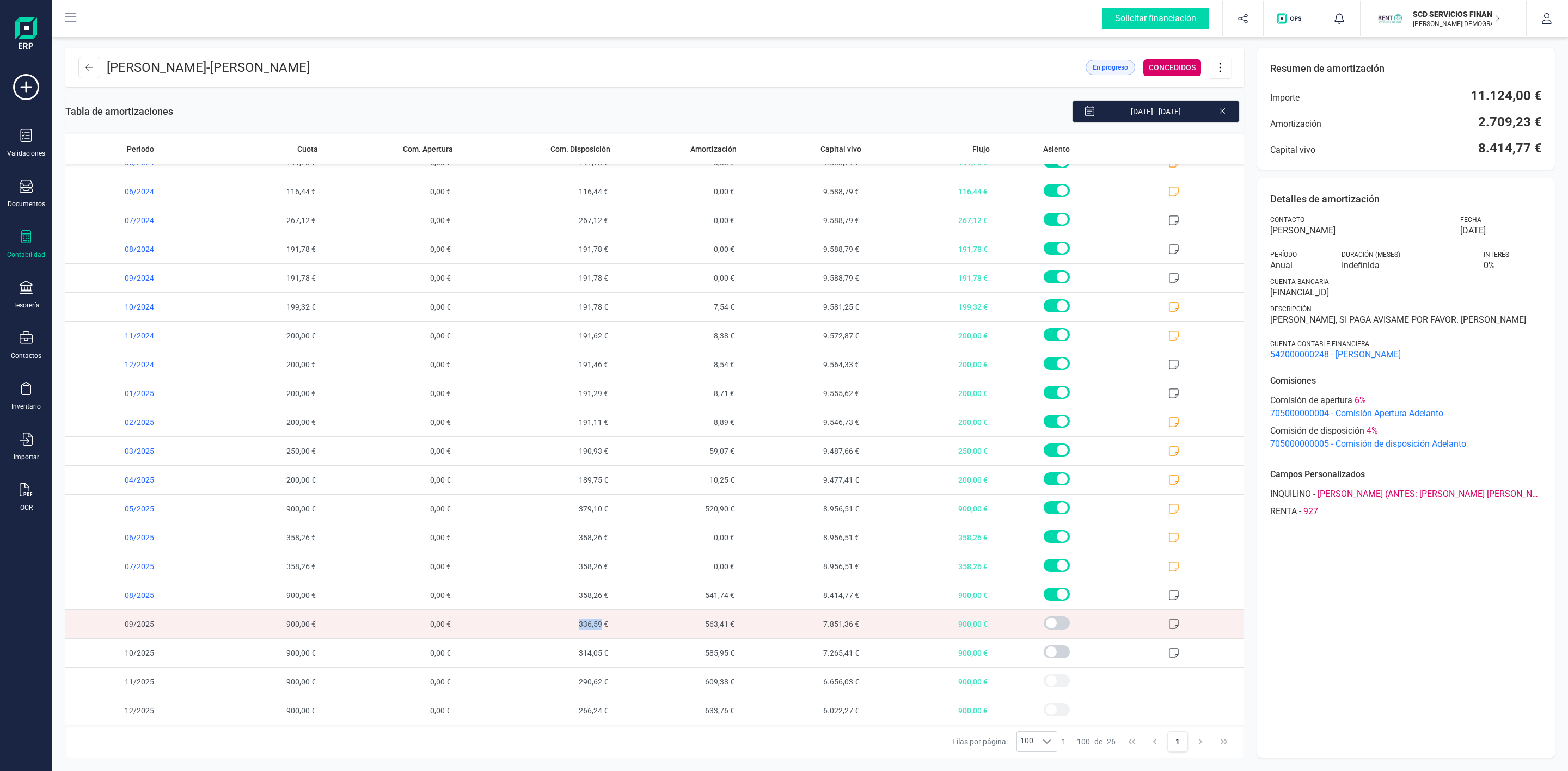
drag, startPoint x: 568, startPoint y: 628, endPoint x: 595, endPoint y: 624, distance: 27.3
click at [595, 624] on span "336,59 €" at bounding box center [535, 624] width 157 height 29
copy span "336,59"
click at [1220, 74] on button at bounding box center [1220, 67] width 22 height 22
click at [1243, 91] on link "Editar préstamo" at bounding box center [1274, 100] width 130 height 22
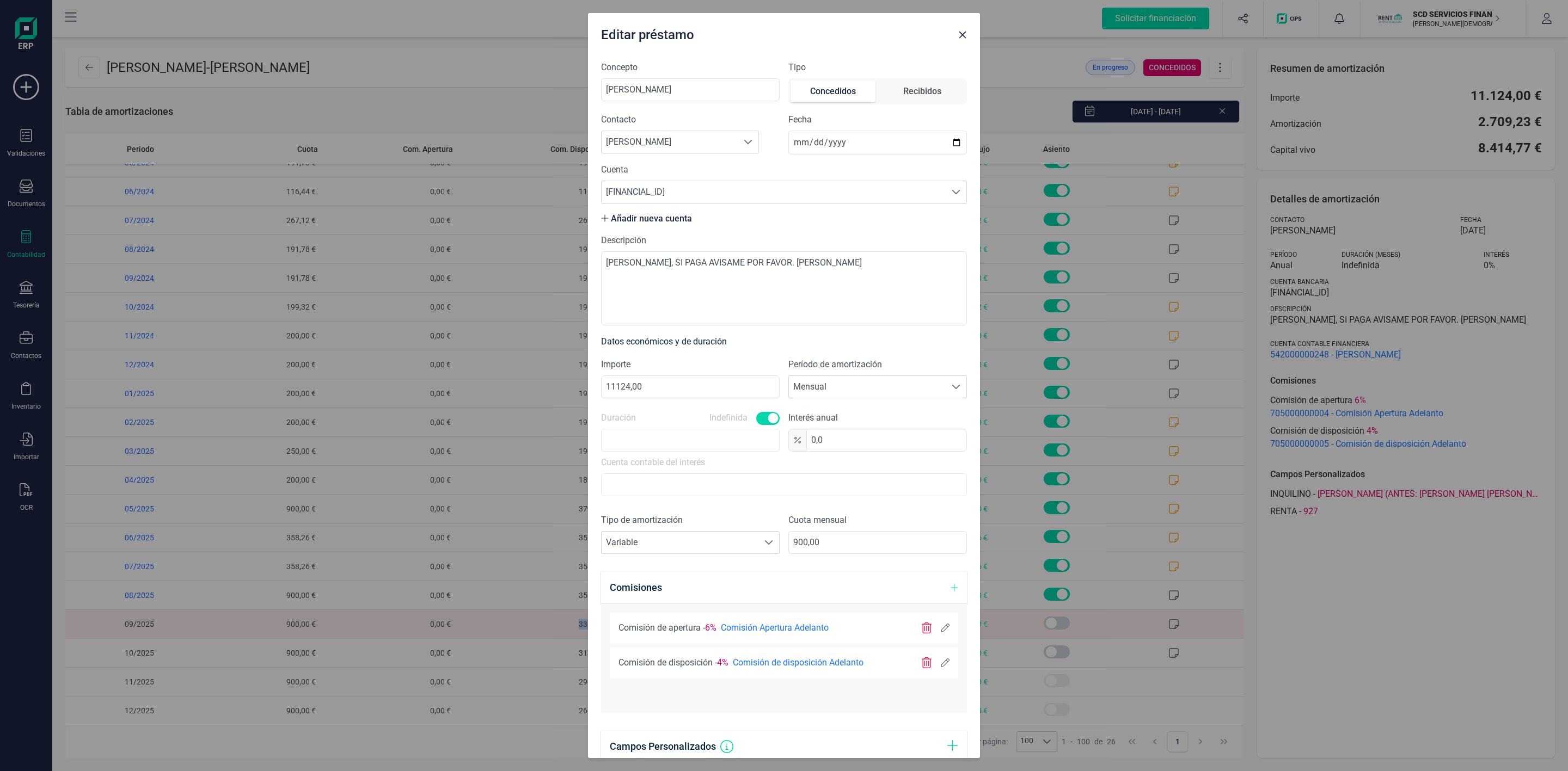
scroll to position [271, 0]
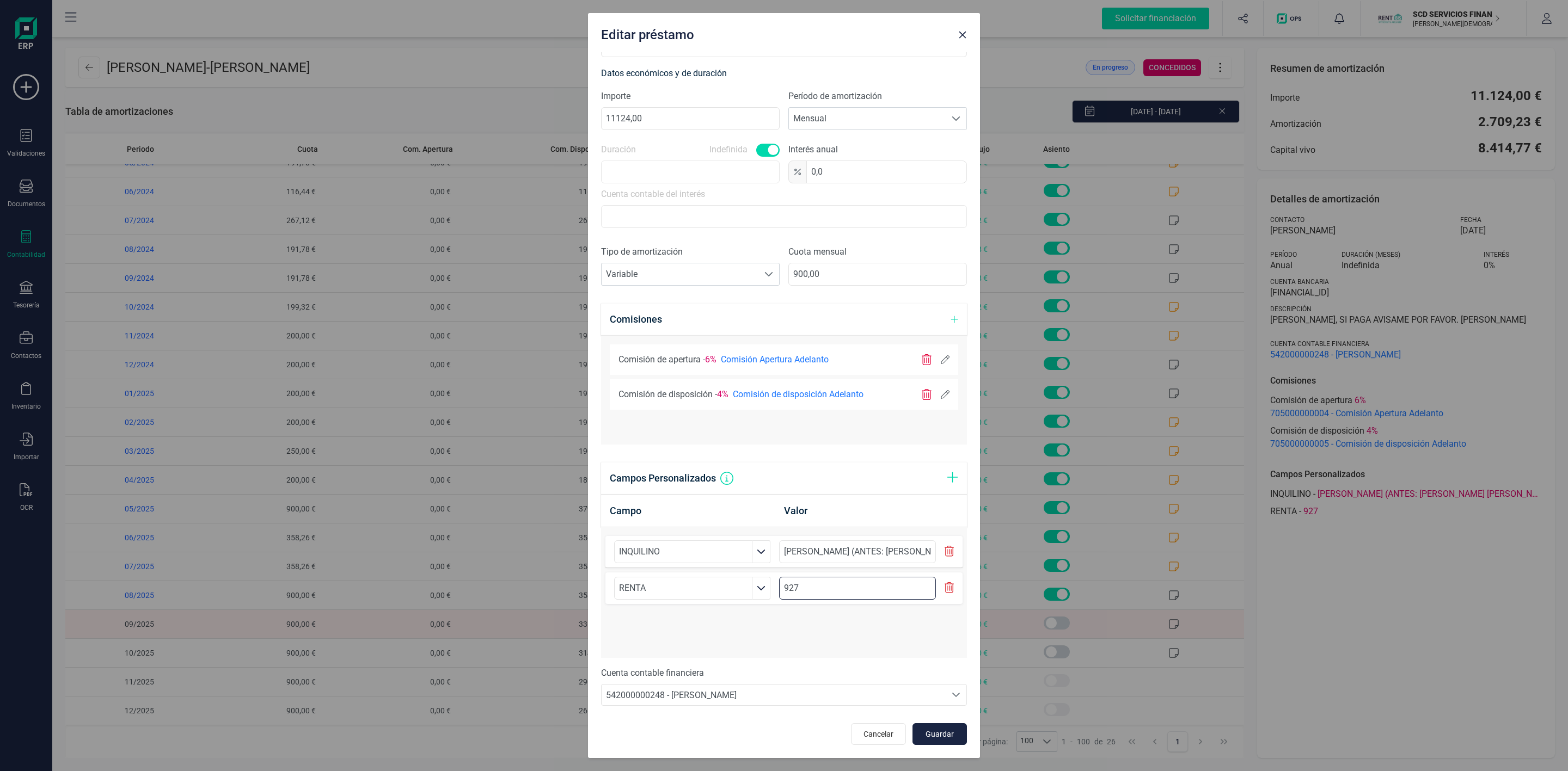
click at [836, 593] on input "927" at bounding box center [857, 588] width 156 height 23
drag, startPoint x: 841, startPoint y: 279, endPoint x: 753, endPoint y: 290, distance: 88.7
click at [753, 290] on div "Tipo de amortización Seleccione un tipo de documento Variable Variable Cuota me…" at bounding box center [784, 269] width 366 height 49
paste input "336,59"
type input "336,59"
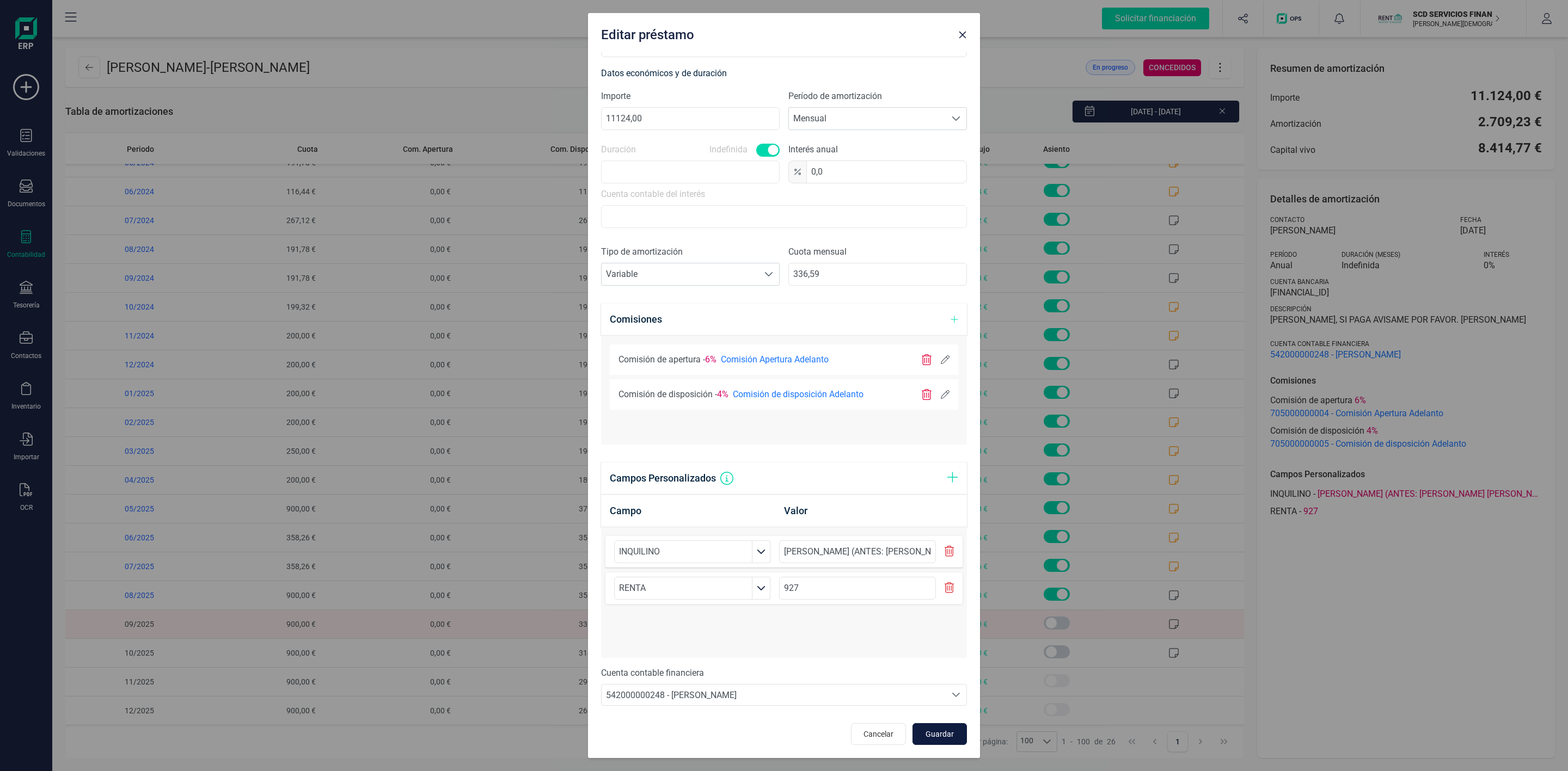
click at [945, 736] on button "Guardar" at bounding box center [939, 734] width 54 height 22
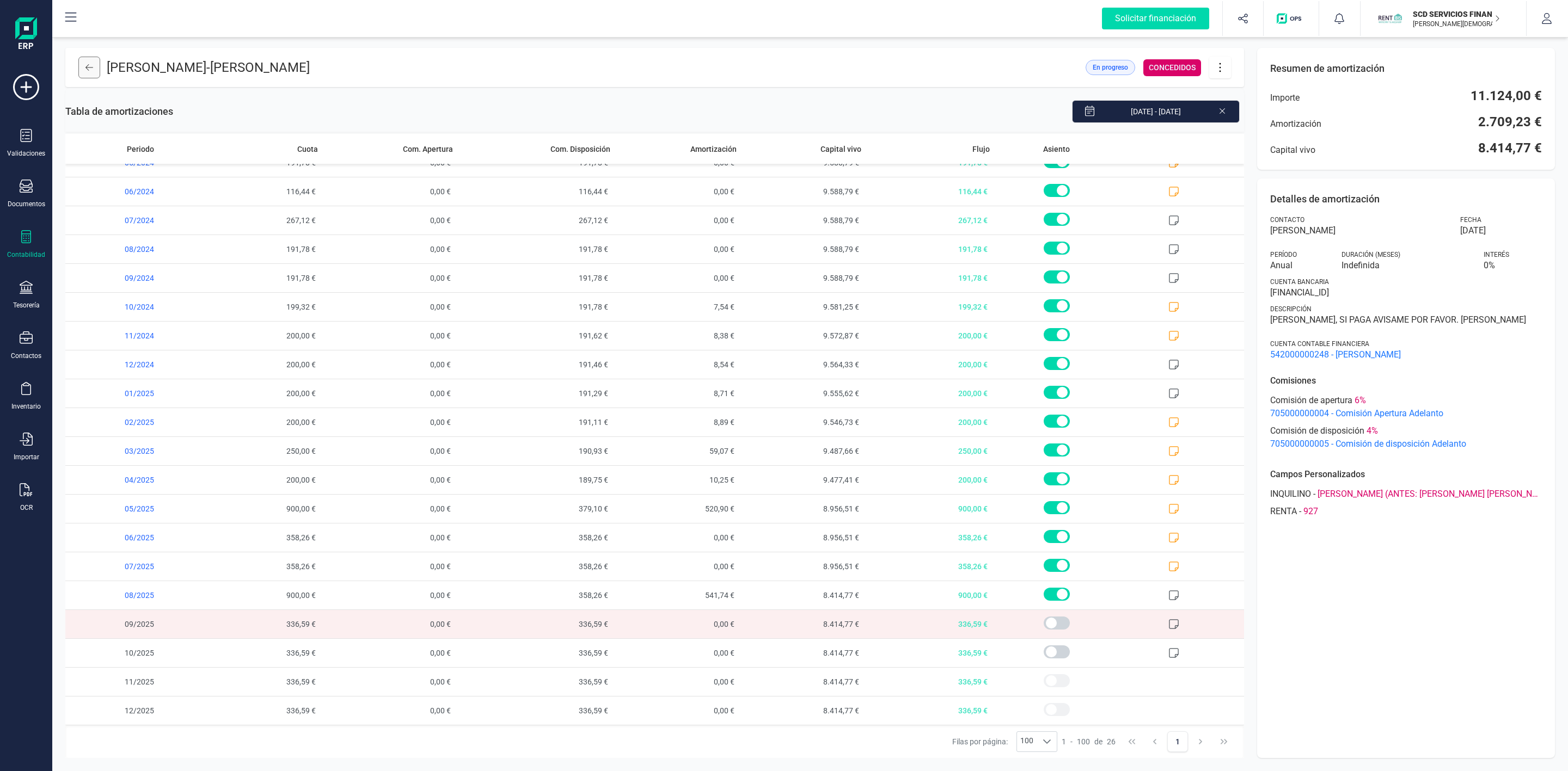
click at [86, 67] on icon at bounding box center [89, 67] width 8 height 9
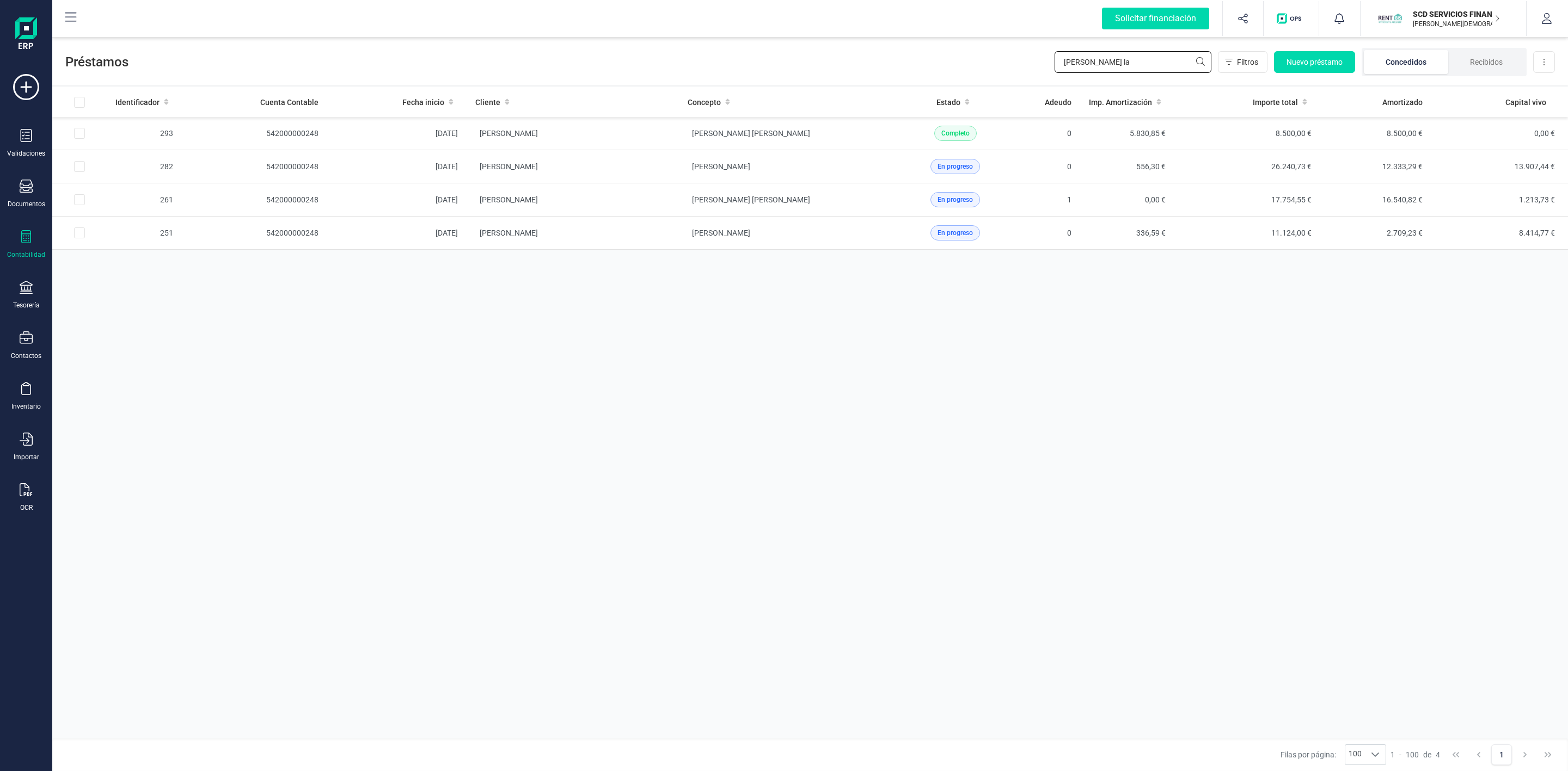
drag, startPoint x: 1143, startPoint y: 57, endPoint x: 970, endPoint y: 71, distance: 173.6
click at [983, 72] on div "Préstamos [PERSON_NAME] la Filtros Nuevo préstamo Concedidos Recibidos Descarga…" at bounding box center [810, 60] width 1516 height 50
